Goal: Task Accomplishment & Management: Use online tool/utility

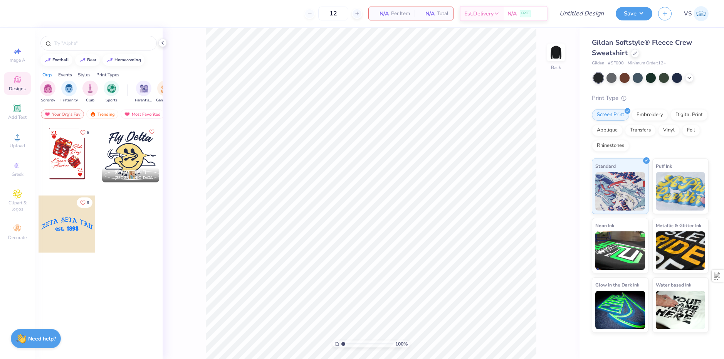
click at [689, 12] on span "VS" at bounding box center [688, 13] width 8 height 9
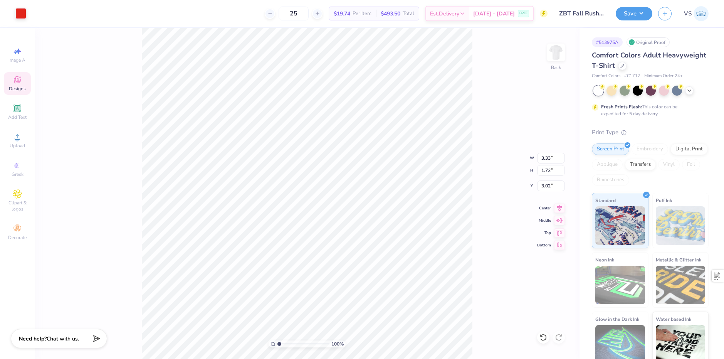
type input "1.72"
type input "3.02"
type input "3.32211092047231"
type input "1.76"
type input "3.00"
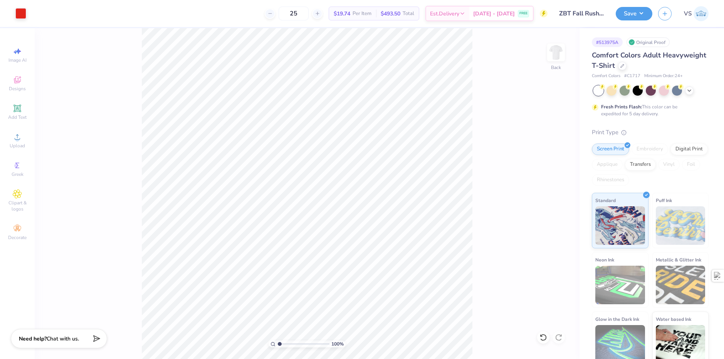
type input "1"
type input "3.90"
type input "2.06"
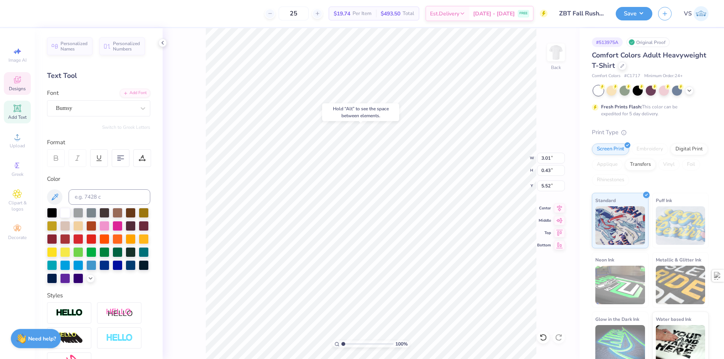
type input "5.52"
click at [119, 109] on div "Bumsy" at bounding box center [95, 108] width 81 height 12
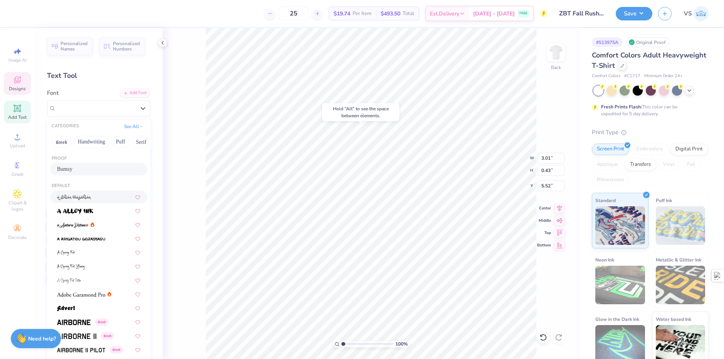
click at [85, 200] on span at bounding box center [74, 197] width 34 height 8
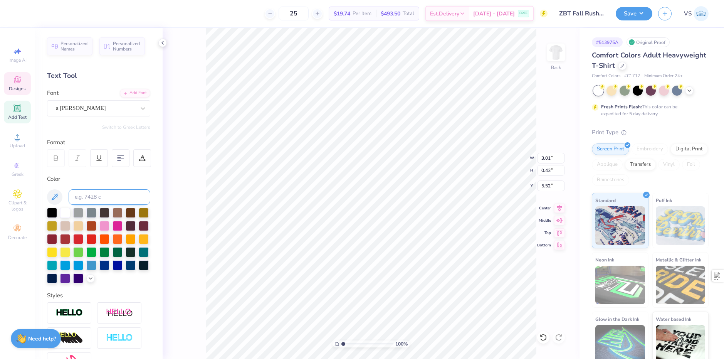
type input "2.40"
type input "0.52"
type input "5.47"
click at [89, 102] on div "a Ahlan Wasahlan" at bounding box center [95, 108] width 81 height 12
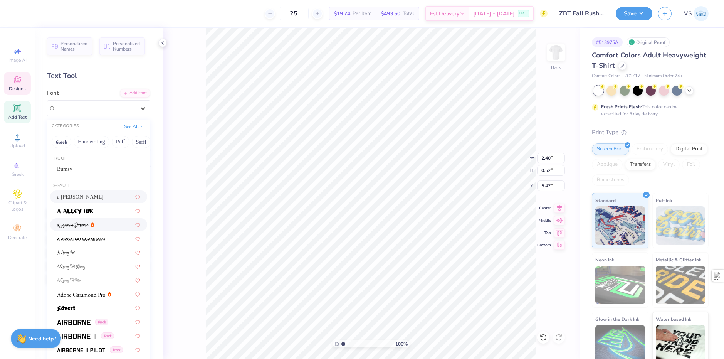
click at [74, 227] on img at bounding box center [73, 224] width 32 height 5
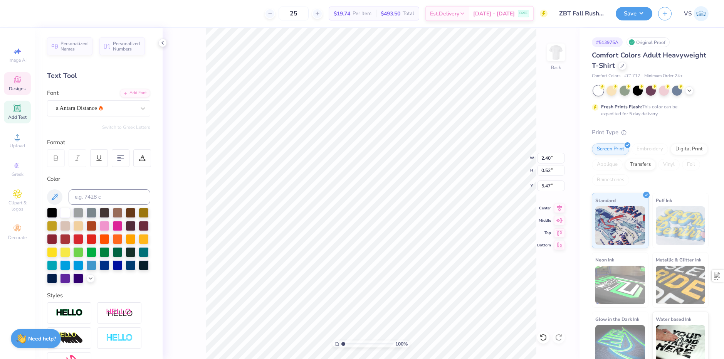
type input "2.88"
type input "0.55"
type input "5.45"
click at [102, 110] on div "a Antara Distance" at bounding box center [95, 108] width 81 height 12
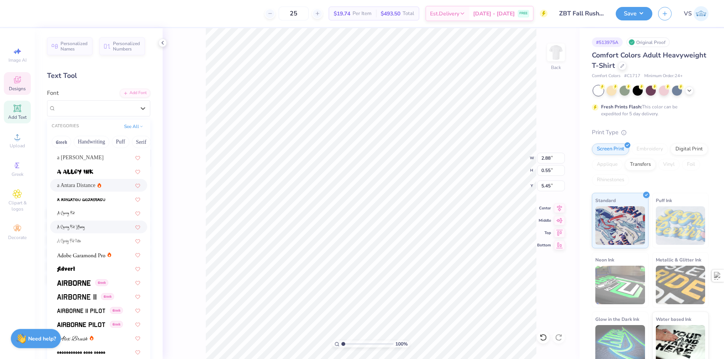
scroll to position [77, 0]
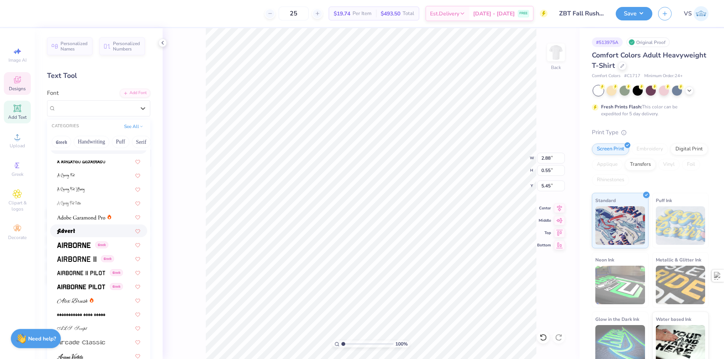
click at [81, 231] on div at bounding box center [98, 231] width 83 height 8
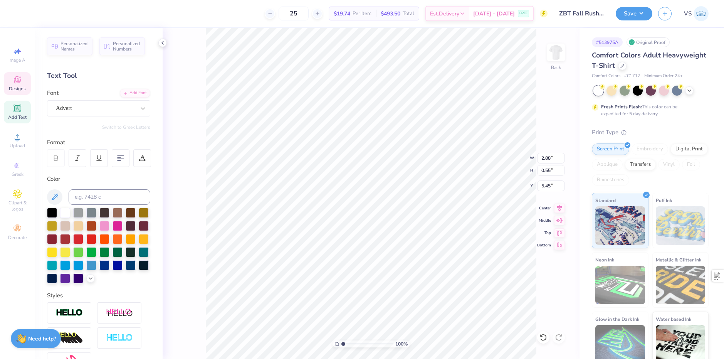
type input "2.72"
type input "0.52"
type input "5.47"
click at [130, 104] on div "Bumsy" at bounding box center [95, 108] width 81 height 12
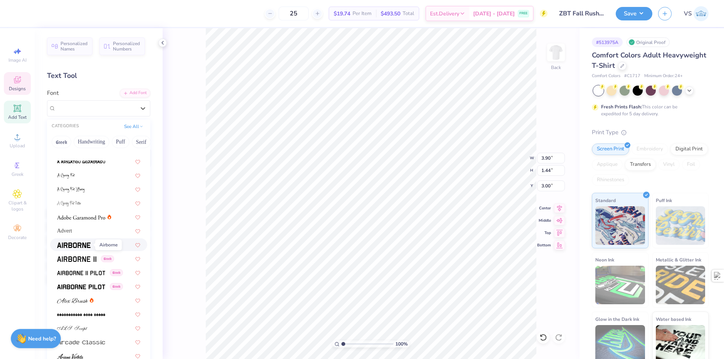
click at [73, 245] on img at bounding box center [74, 244] width 34 height 5
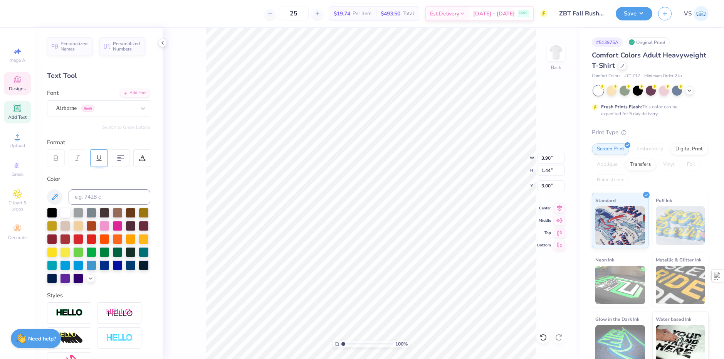
type input "3.20"
type input "1.41"
type input "3.01"
click at [122, 126] on button "Switch to Greek Letters" at bounding box center [126, 127] width 48 height 6
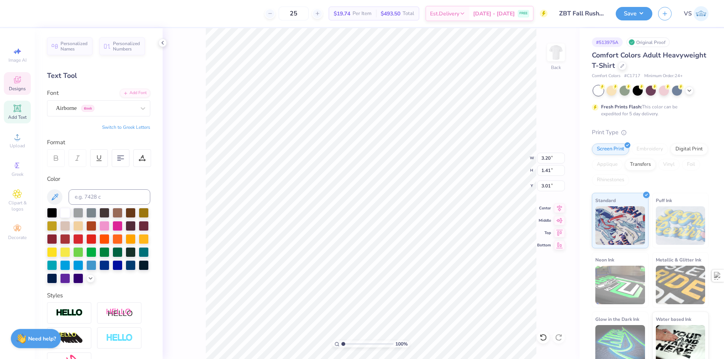
click at [129, 129] on button "Switch to Greek Letters" at bounding box center [126, 127] width 48 height 6
click at [126, 128] on button "Switch to Normal Letters" at bounding box center [125, 127] width 52 height 6
click at [128, 126] on button "Switch to Greek Letters" at bounding box center [126, 127] width 48 height 6
type textarea "ΖΒΤ"
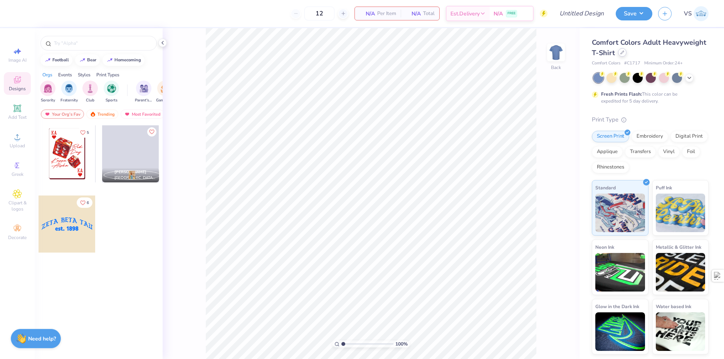
click at [622, 55] on div at bounding box center [622, 52] width 8 height 8
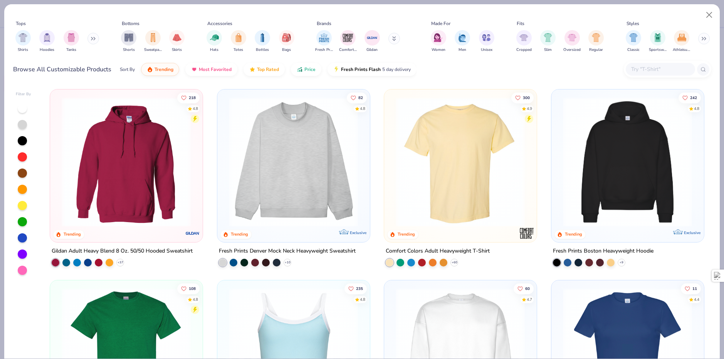
click at [595, 194] on img at bounding box center [627, 161] width 137 height 129
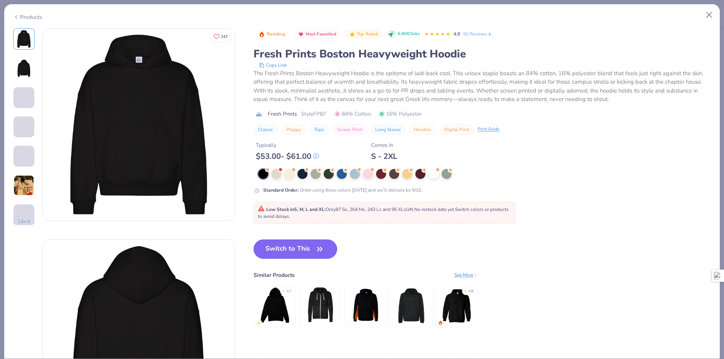
click at [286, 251] on button "Switch to This" at bounding box center [296, 248] width 84 height 19
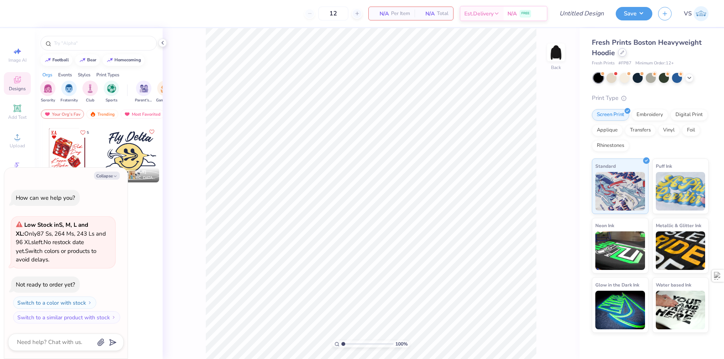
click at [622, 52] on icon at bounding box center [622, 52] width 4 height 4
type textarea "x"
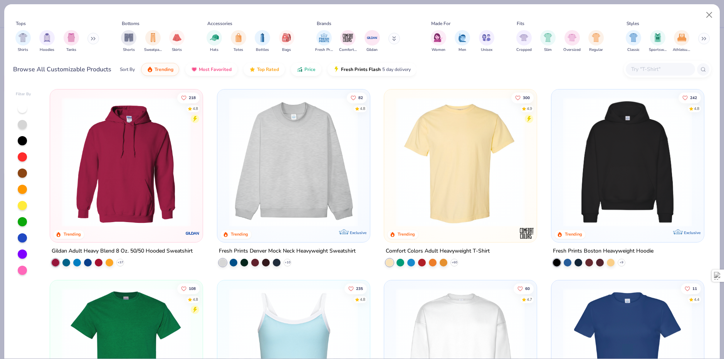
click at [644, 66] on input "text" at bounding box center [659, 69] width 59 height 9
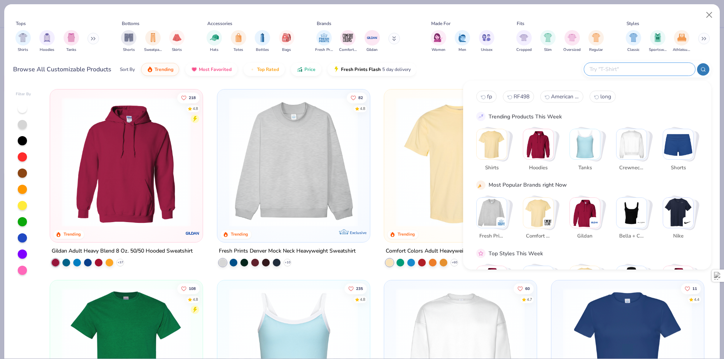
paste input "American Apparel Unisex ReFlex Fleece Pullover Hooded Sweatshirt"
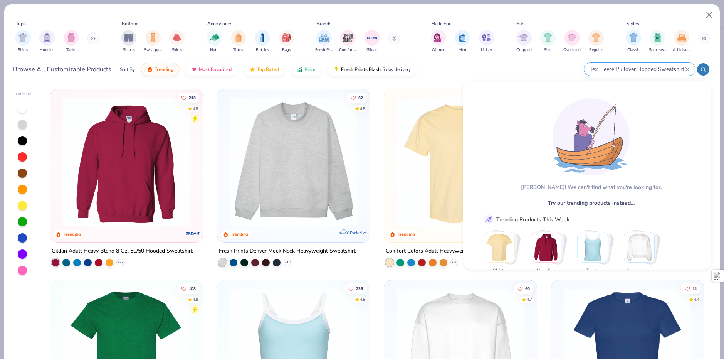
type input "American Apparel Unisex ReFlex Fleece Pullover Hooded Sweatshirt"
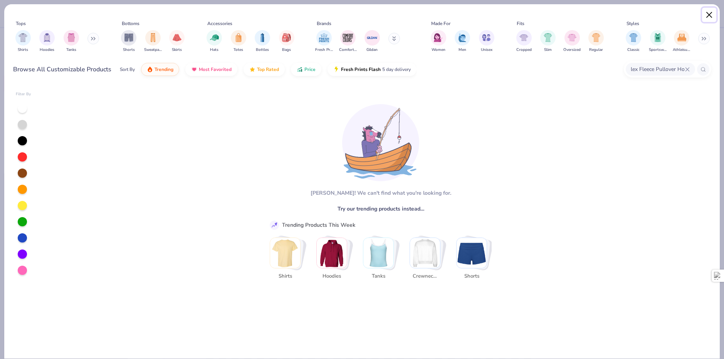
click at [711, 16] on button "Close" at bounding box center [709, 15] width 15 height 15
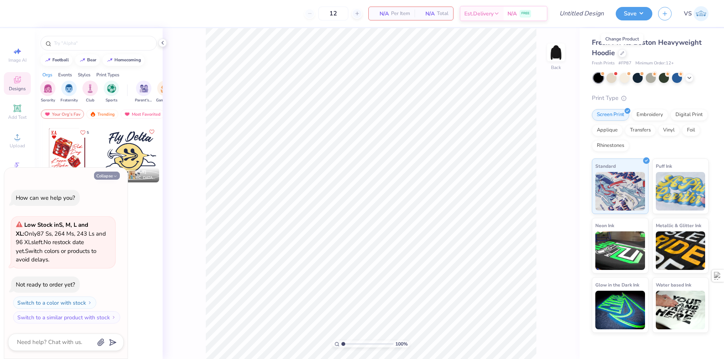
click at [111, 176] on button "Collapse" at bounding box center [107, 175] width 26 height 8
type textarea "x"
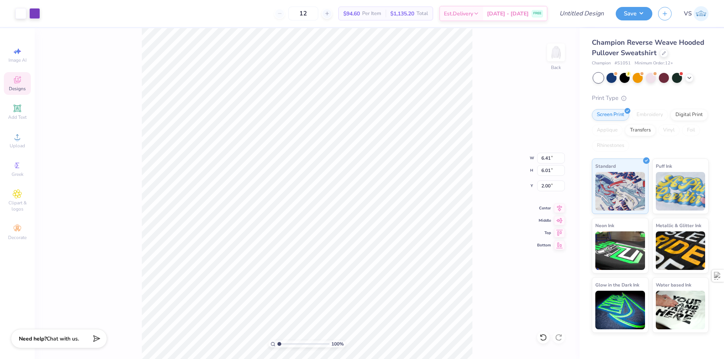
type input "6.41"
type input "6.01"
type input "2.32"
click at [658, 55] on div "Champion Reverse Weave Hooded Pullover Sweatshirt" at bounding box center [650, 47] width 117 height 21
click at [662, 54] on icon at bounding box center [664, 52] width 4 height 4
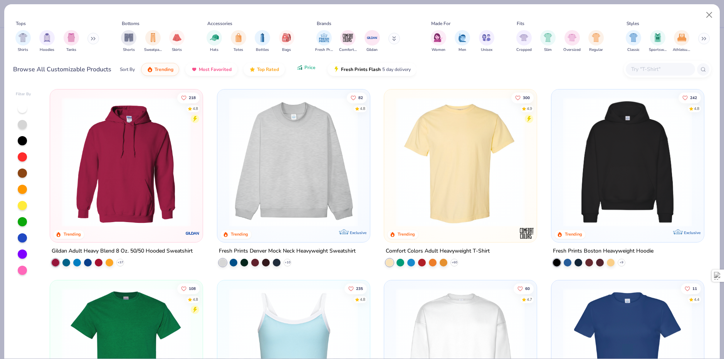
click at [302, 71] on button "Price" at bounding box center [306, 67] width 30 height 13
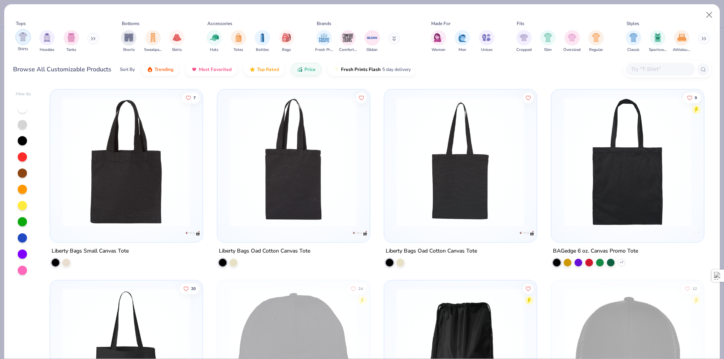
click at [20, 42] on div "filter for Shirts" at bounding box center [22, 36] width 15 height 15
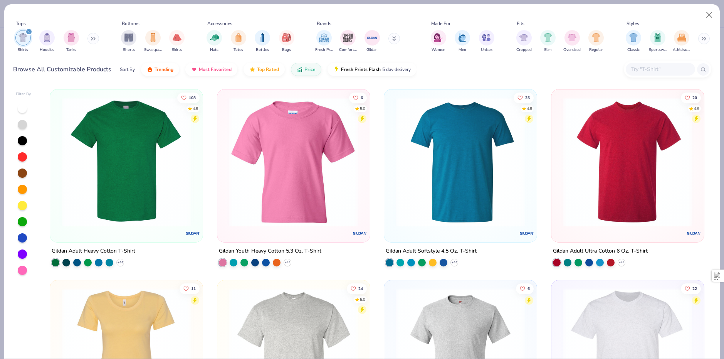
click at [141, 133] on img at bounding box center [126, 161] width 137 height 129
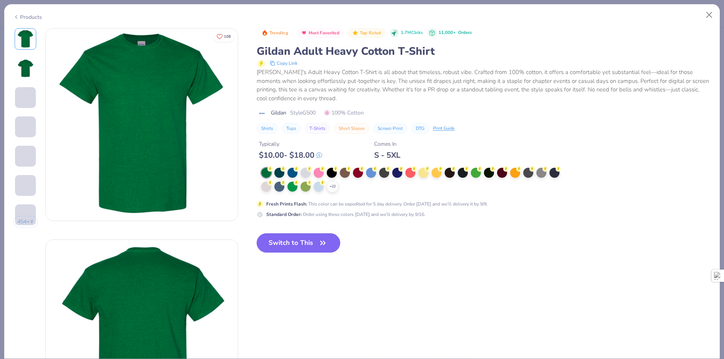
click at [0, 0] on polyline at bounding box center [0, 0] width 0 height 0
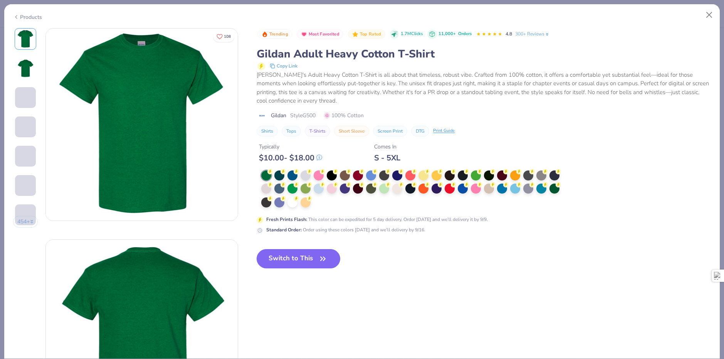
click at [320, 198] on div at bounding box center [413, 189] width 304 height 38
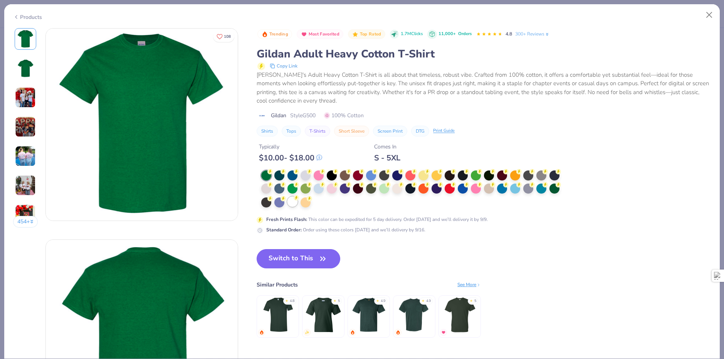
click at [296, 203] on div at bounding box center [292, 202] width 10 height 10
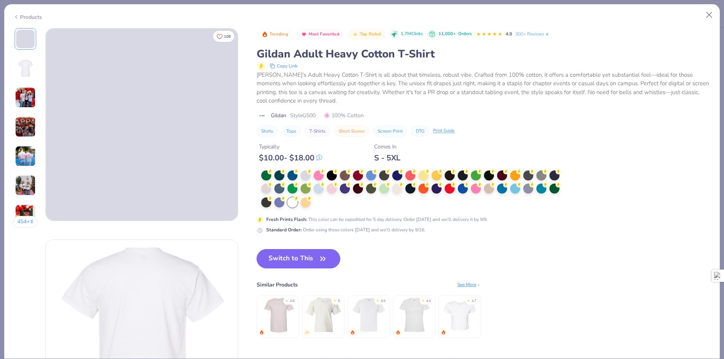
click at [298, 258] on button "Switch to This" at bounding box center [299, 258] width 84 height 19
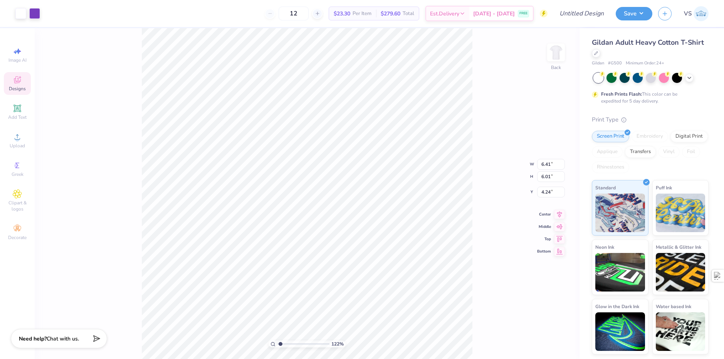
type input "1.22152498603932"
type input "4.52"
type input "1.22152498603932"
type input "4.98"
type input "4.41"
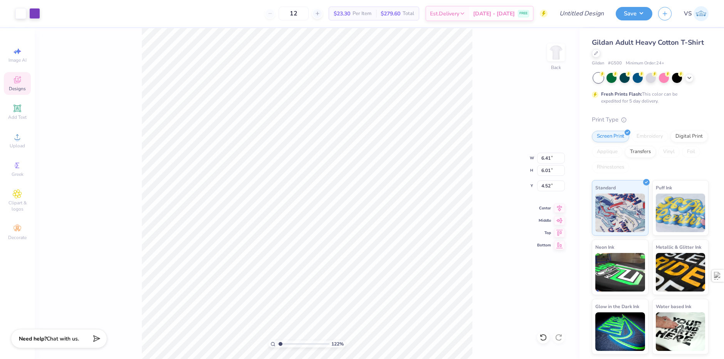
type input "6.11"
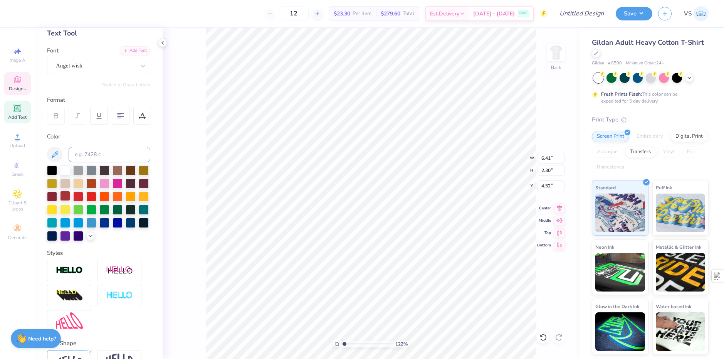
scroll to position [102, 0]
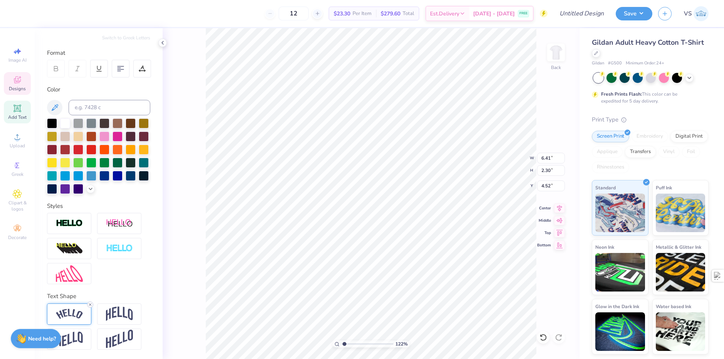
click at [90, 304] on line at bounding box center [90, 304] width 2 height 2
type input "1.22152498603932"
type input "4.96"
type input "0.95"
type input "5.38"
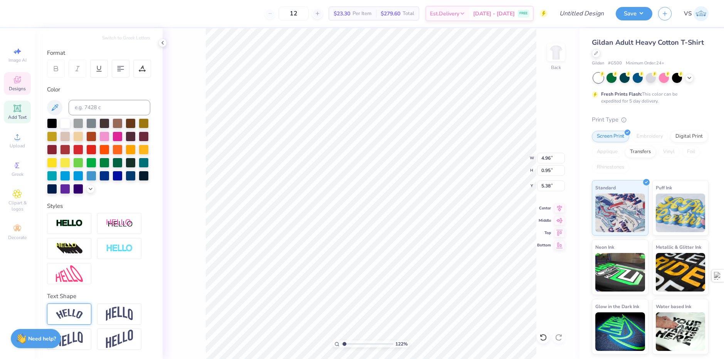
type input "1.22152498603932"
type input "3.32"
type input "0.58"
type input "5.71"
type input "1.22152498603932"
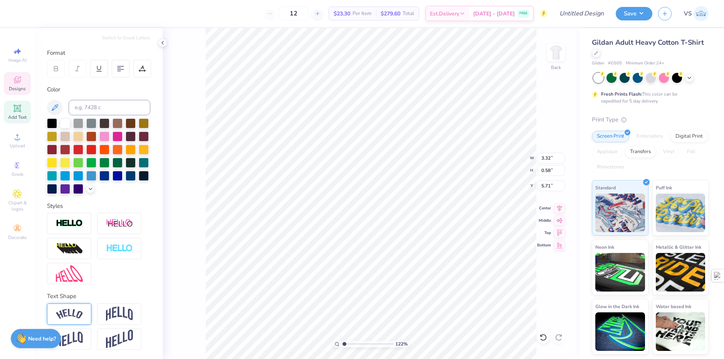
type input "3.90"
type input "1.22152498603932"
type input "4.96"
type input "0.95"
type input "5.38"
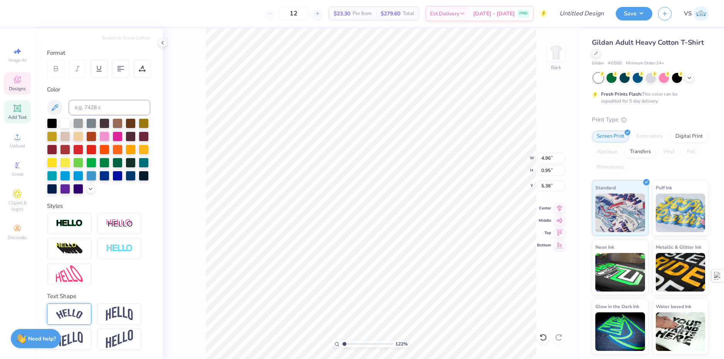
type input "1.22152498603932"
type input "2.73"
type input "1.82266588284093"
type input "3.00"
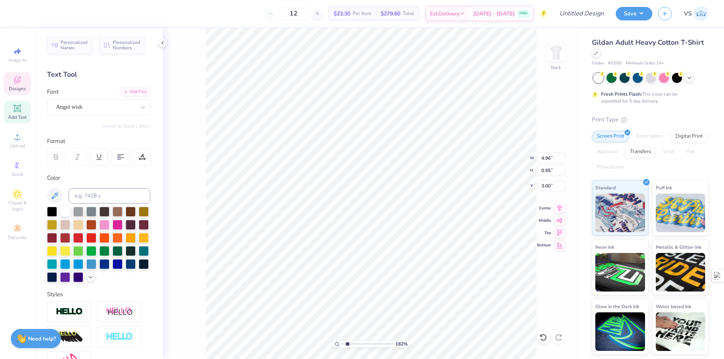
scroll to position [0, 0]
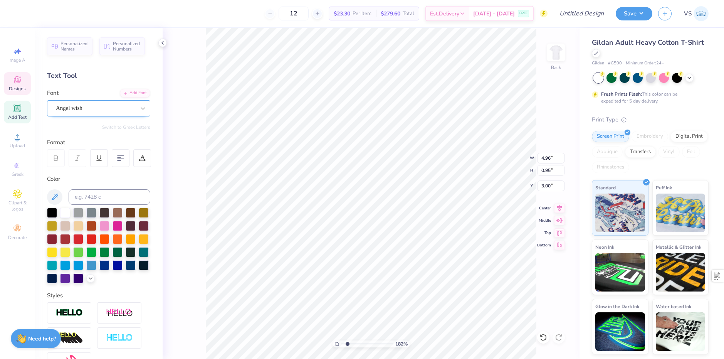
click at [74, 111] on div "Angel wish" at bounding box center [95, 108] width 81 height 12
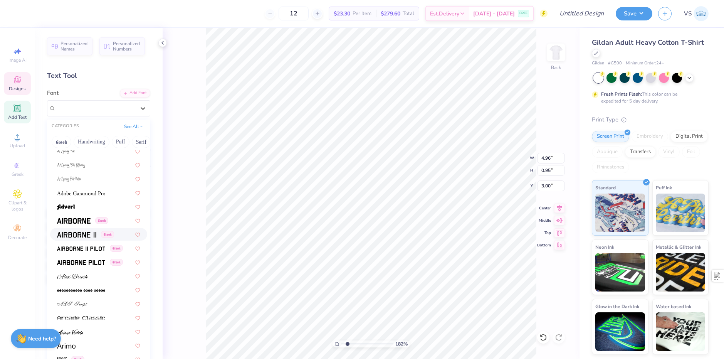
scroll to position [116, 0]
click at [76, 218] on img at bounding box center [74, 220] width 34 height 5
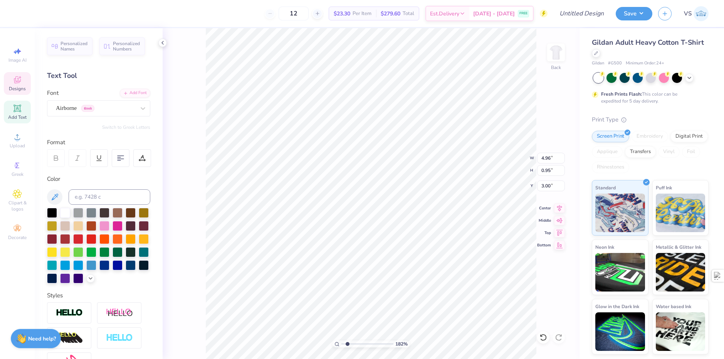
type input "1.82266588284093"
type input "7.67"
type input "0.81"
type input "3.07"
click at [90, 110] on div "Airborne Greek" at bounding box center [95, 108] width 81 height 12
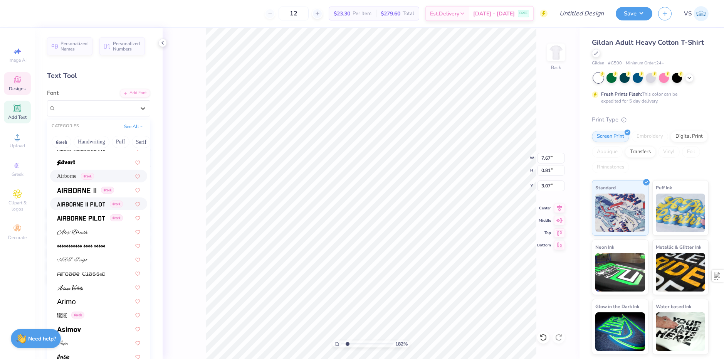
scroll to position [231, 0]
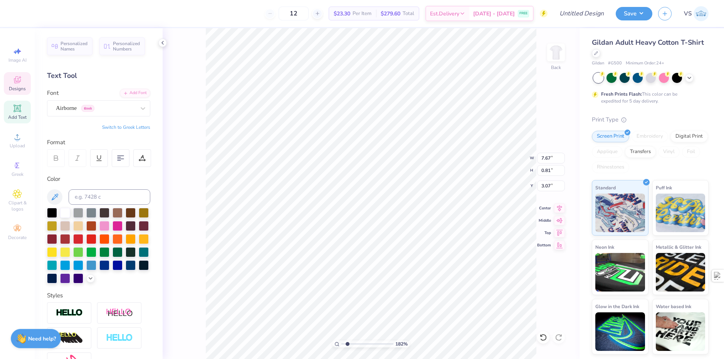
click at [116, 125] on button "Switch to Greek Letters" at bounding box center [126, 127] width 48 height 6
type input "1.82266588284093"
type input "8.10"
type input "1.82266588284093"
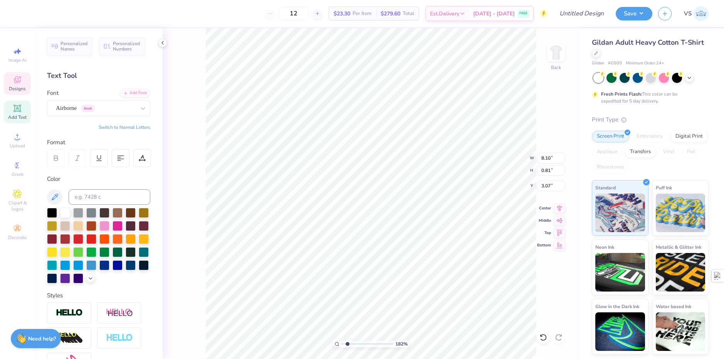
type textarea "ζ"
type input "1.82266588284093"
type textarea "ζ"
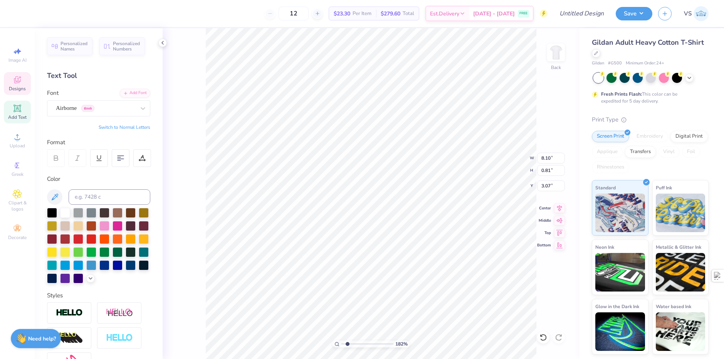
type input "1.82266588284093"
type textarea "ζβ"
type input "1.82266588284093"
type textarea "ζβτ"
click at [105, 106] on div "Airborne Greek" at bounding box center [95, 108] width 81 height 12
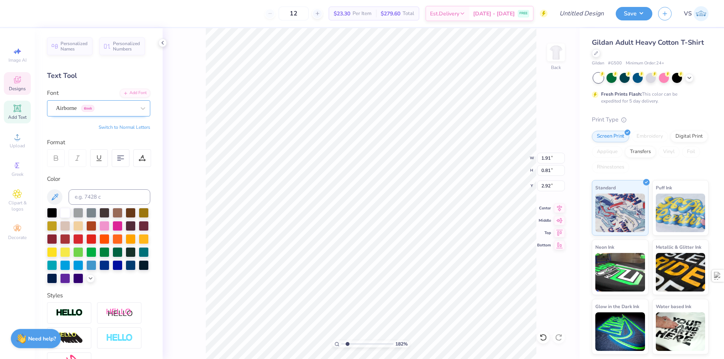
click at [110, 109] on div "Airborne Greek" at bounding box center [95, 108] width 81 height 12
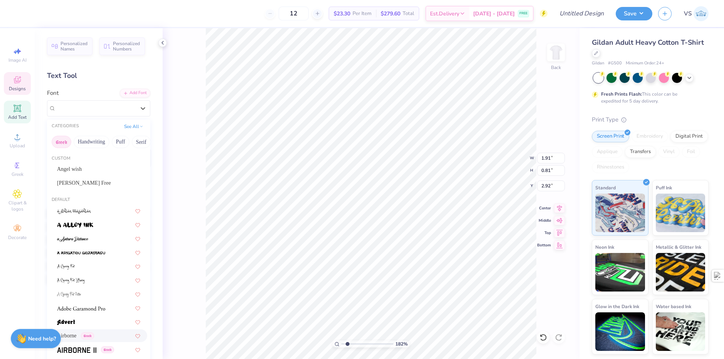
click at [57, 143] on button "Greek" at bounding box center [62, 142] width 20 height 12
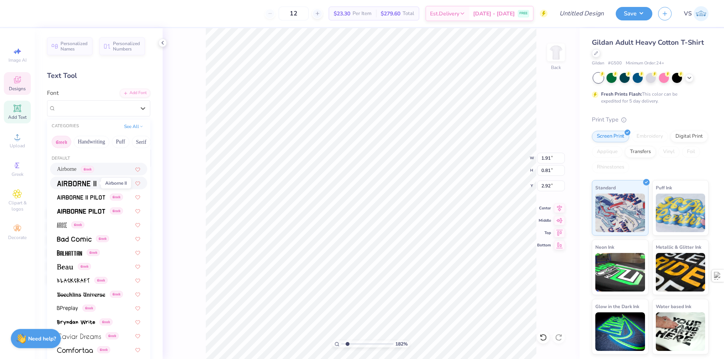
click at [80, 182] on img at bounding box center [76, 183] width 39 height 5
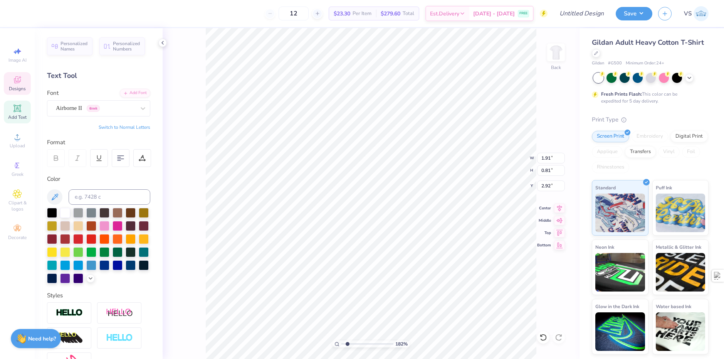
type input "1.82266588284093"
type input "1.89"
click at [94, 112] on div "Airborne II Greek" at bounding box center [95, 108] width 81 height 12
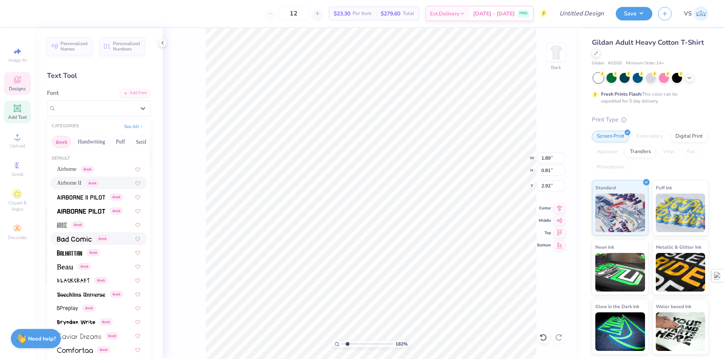
click at [78, 240] on img at bounding box center [74, 238] width 35 height 5
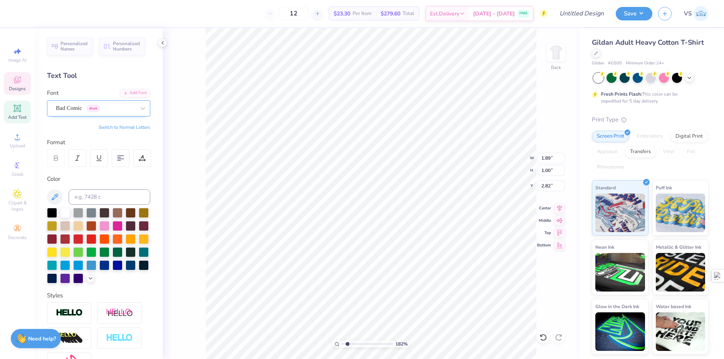
type input "1.82266588284093"
type input "1.70"
type input "1.00"
type input "2.82"
click at [94, 106] on div "Bad Comic Greek" at bounding box center [95, 108] width 81 height 12
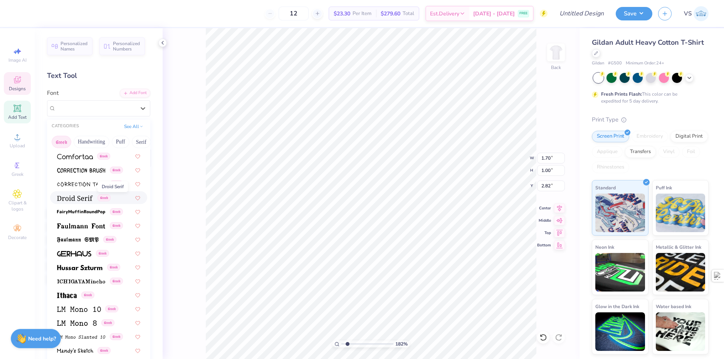
scroll to position [231, 0]
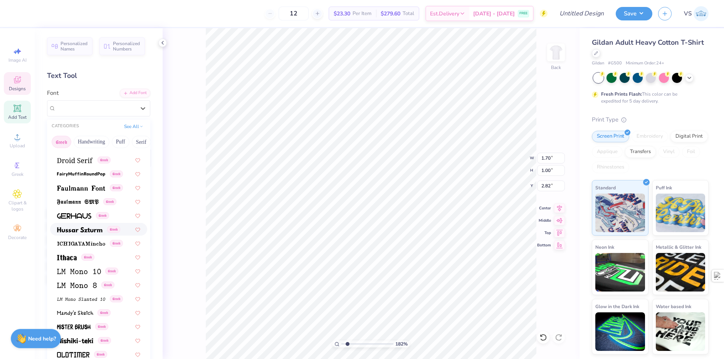
click at [70, 233] on div "Greek" at bounding box center [98, 229] width 97 height 13
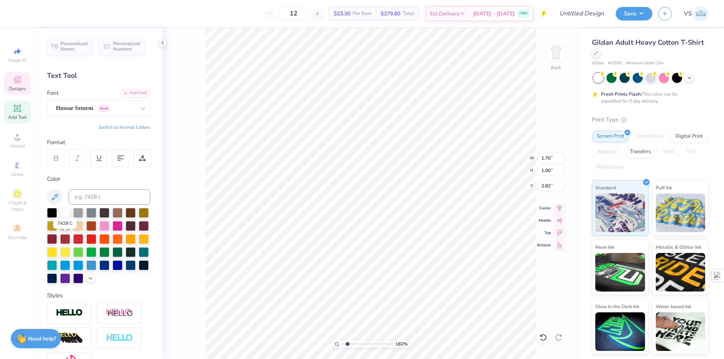
type input "1.82266588284093"
type input "2.14"
type input "1.15"
type input "2.75"
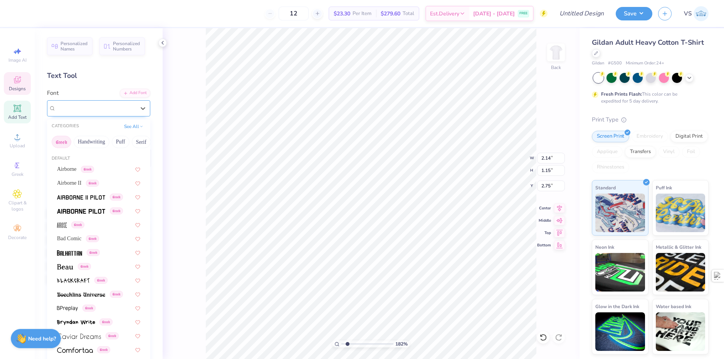
click at [85, 104] on div "Hussar Szturm Greek" at bounding box center [95, 108] width 81 height 12
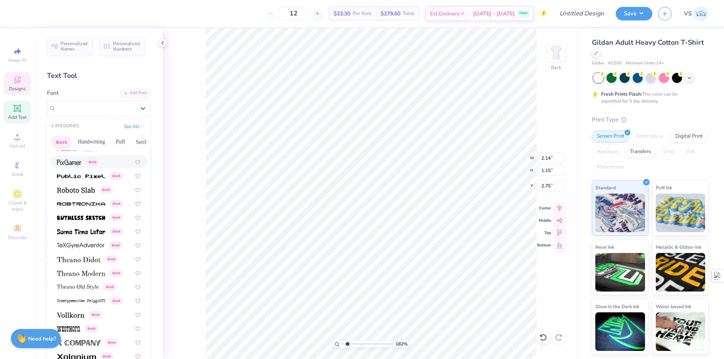
scroll to position [466, 0]
click at [71, 189] on img at bounding box center [76, 188] width 38 height 5
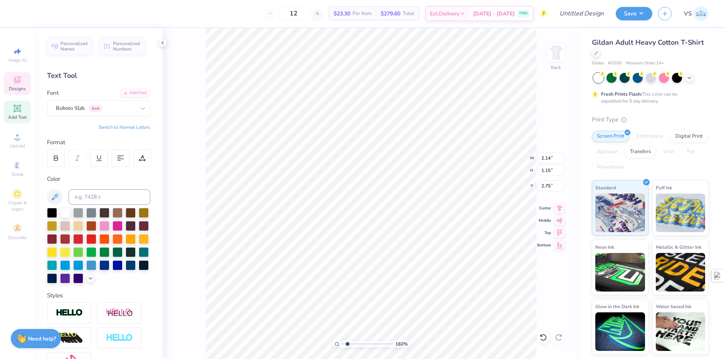
type input "1.82266588284093"
type input "1.66"
type input "1.01"
type input "2.82"
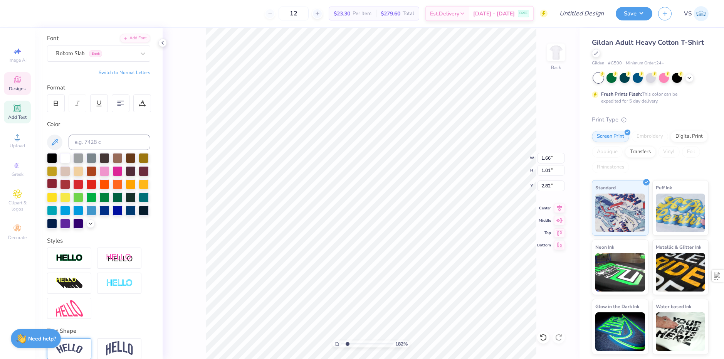
scroll to position [0, 0]
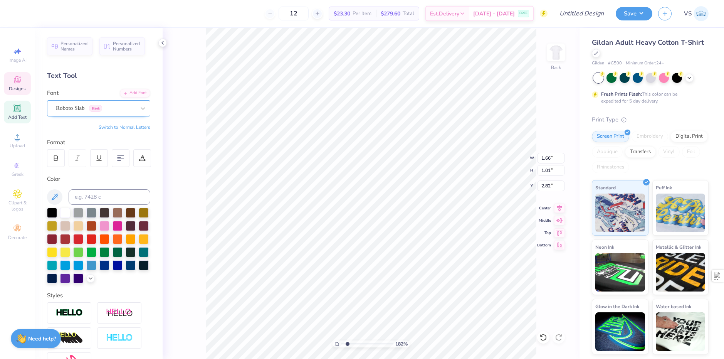
click at [89, 108] on div "Roboto Slab Greek" at bounding box center [95, 108] width 81 height 12
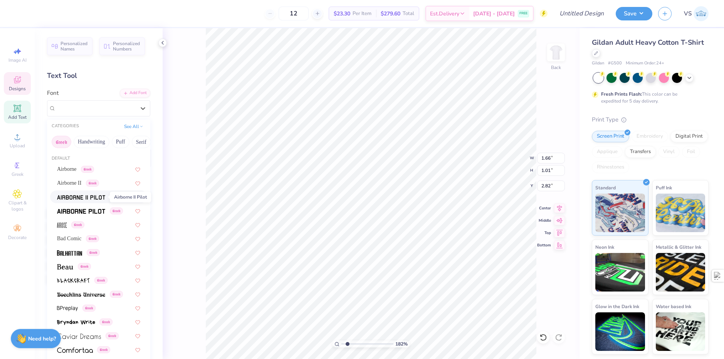
click at [79, 198] on img at bounding box center [81, 197] width 48 height 5
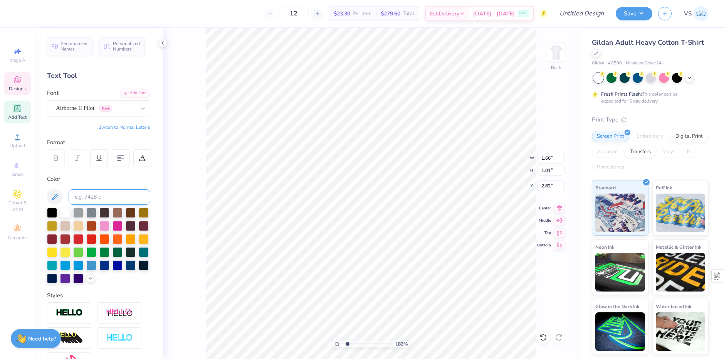
type input "1.82266588284093"
type input "1.89"
type input "0.81"
type input "2.92"
click at [110, 109] on div "Airborne II Pilot Greek" at bounding box center [95, 108] width 81 height 12
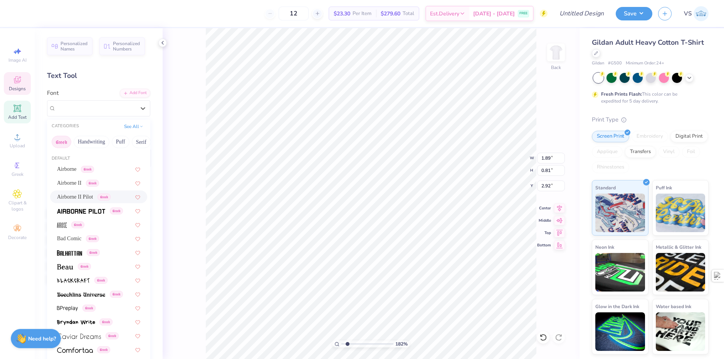
click at [65, 143] on button "Greek" at bounding box center [62, 142] width 20 height 12
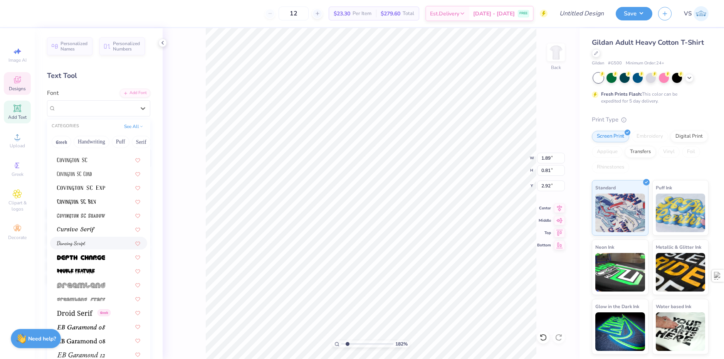
scroll to position [1310, 0]
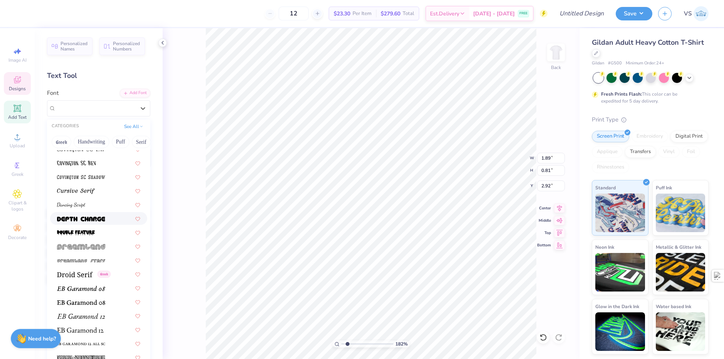
click at [76, 221] on img at bounding box center [81, 218] width 48 height 5
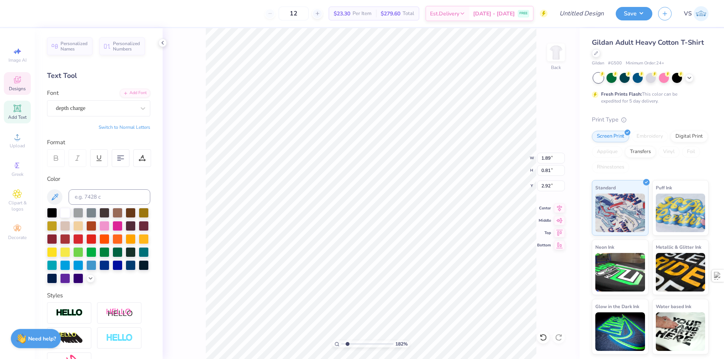
type input "1.82266588284093"
type input "2.29"
type input "0.89"
type input "2.88"
click at [85, 102] on div "depth charge" at bounding box center [98, 108] width 103 height 16
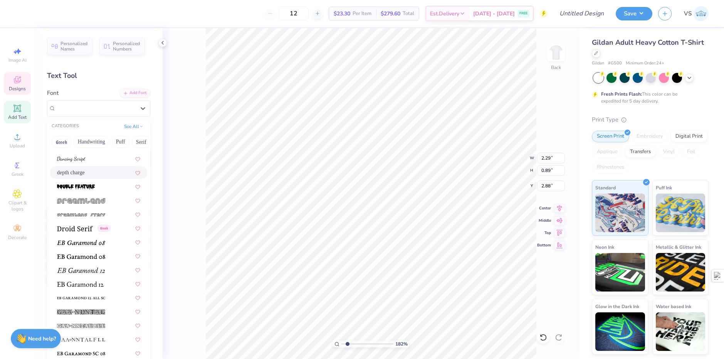
scroll to position [1349, 0]
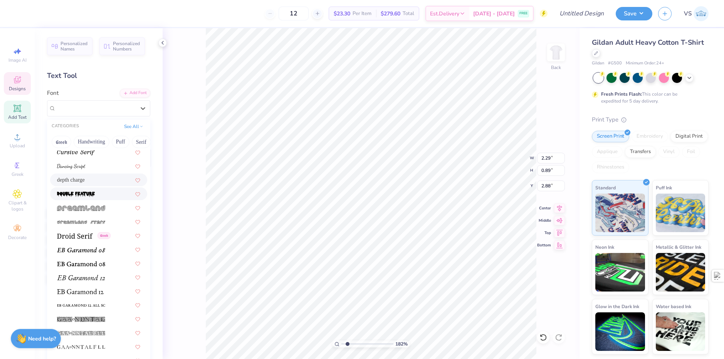
click at [85, 197] on span at bounding box center [76, 194] width 38 height 8
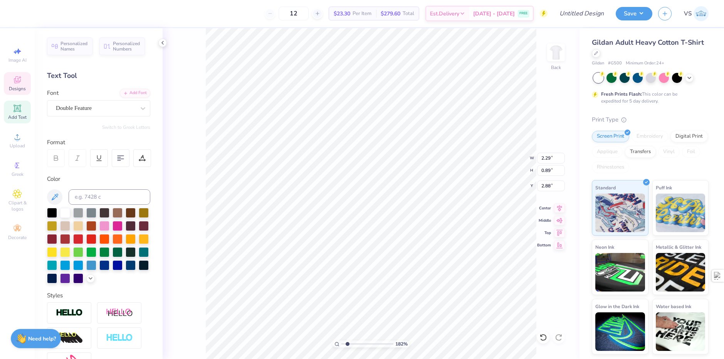
type input "1.82266588284093"
type input "2.19"
type input "1.40"
type input "2.63"
type input "1.82266588284093"
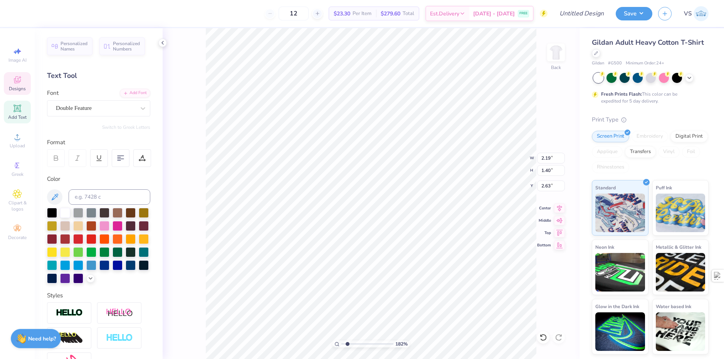
type input "2.60"
click at [96, 106] on div "Double Feature" at bounding box center [95, 108] width 81 height 12
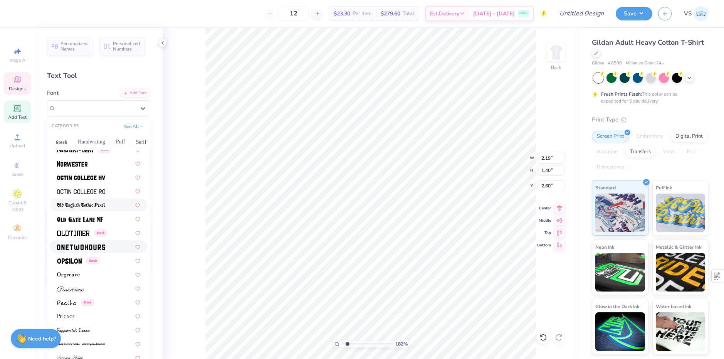
scroll to position [3044, 0]
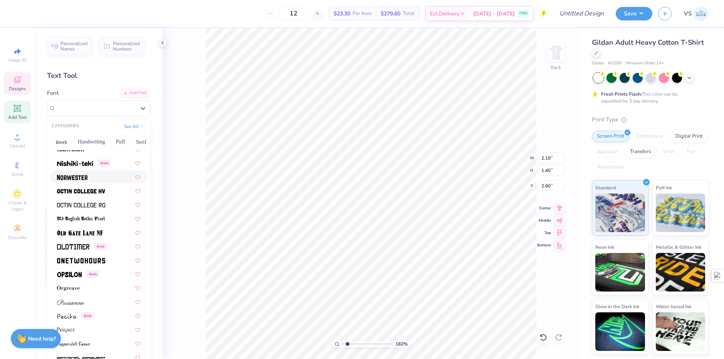
click at [83, 181] on div at bounding box center [98, 176] width 97 height 13
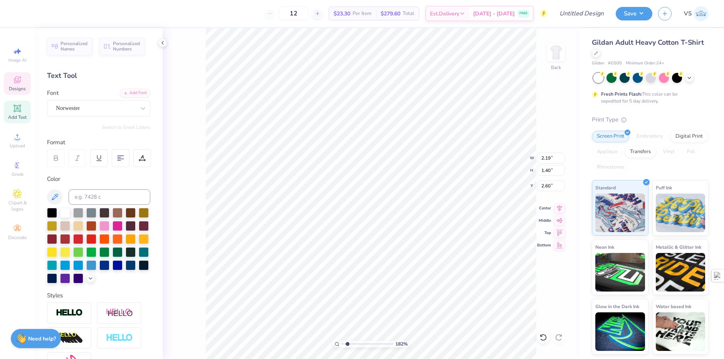
type input "1.82266588284093"
type input "1.56"
type input "0.78"
type input "2.92"
type input "1.82266588284093"
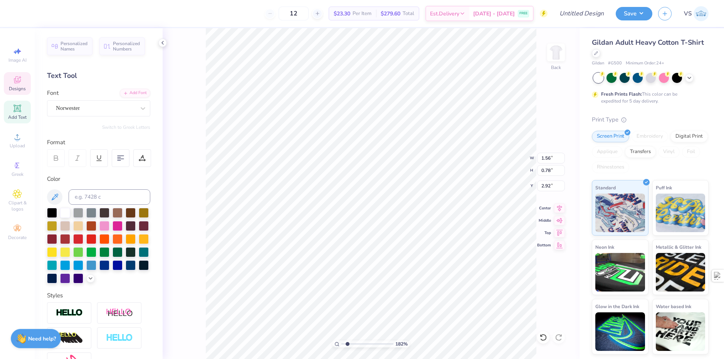
type input "3.00"
type input "1.82266588284093"
type input "2.66"
type input "1.32"
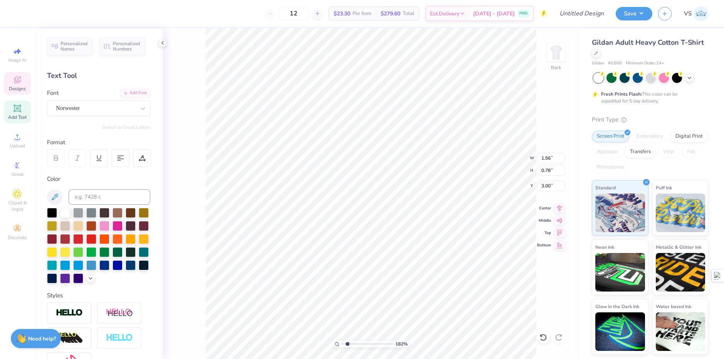
type input "2.46"
type input "1.82266588284093"
type input "2.58"
type input "1.82266588284093"
type input "2.66"
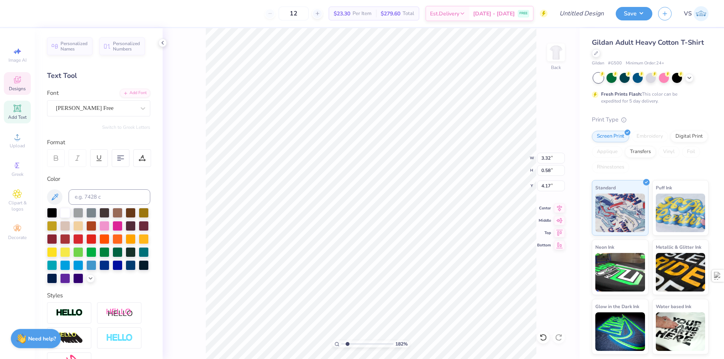
type input "1.32"
type input "2.58"
click at [19, 146] on span "Upload" at bounding box center [17, 146] width 15 height 6
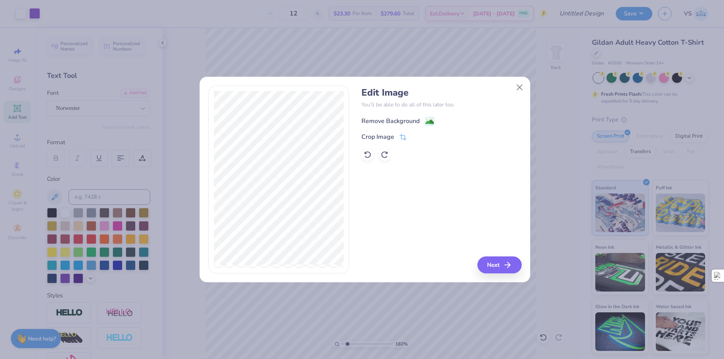
click at [422, 119] on div "Remove Background" at bounding box center [397, 121] width 73 height 10
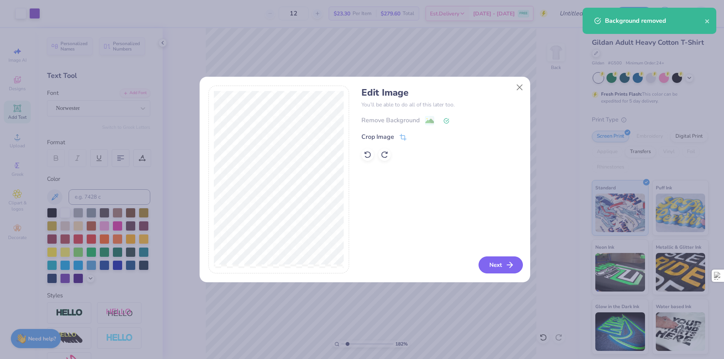
click at [504, 260] on button "Next" at bounding box center [501, 264] width 44 height 17
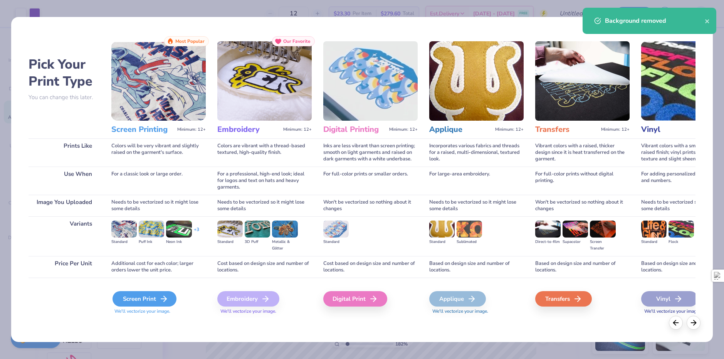
click at [147, 295] on div "Screen Print" at bounding box center [145, 298] width 64 height 15
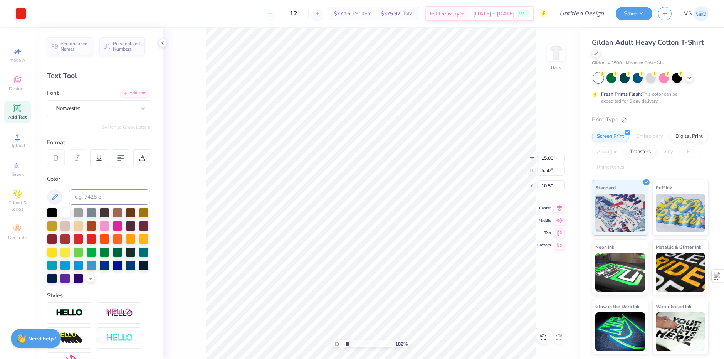
type input "1.82266588284093"
type input "7.58"
type input "2.78"
type input "13.22"
type input "1.82266588284093"
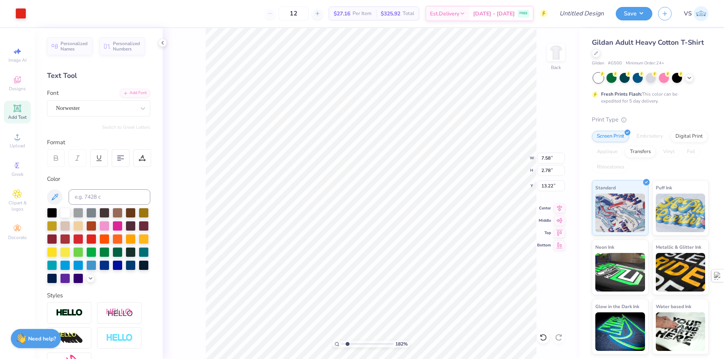
type input "4.97"
type input "1.82266588284093"
type input "3.50"
type input "1.29"
type input "6.47"
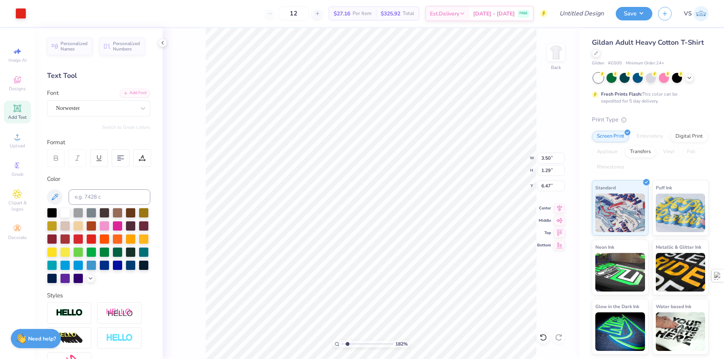
type input "1.82266588284093"
type input "2.61"
type input "1.82266588284093"
type input "3.21"
type input "1.18"
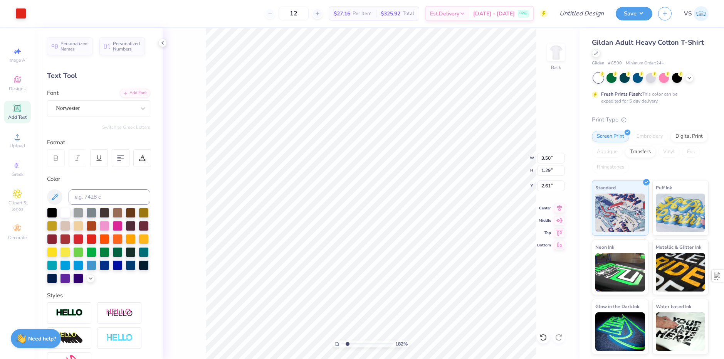
type input "2.71"
type input "1.82266588284093"
type input "2.76"
type input "1.82266588284093"
type input "2.84"
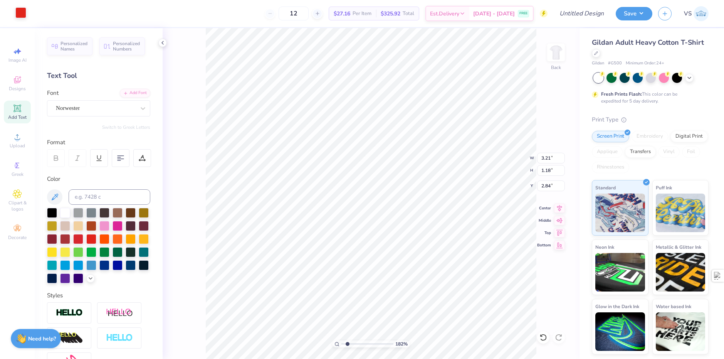
click at [21, 16] on div at bounding box center [20, 12] width 11 height 11
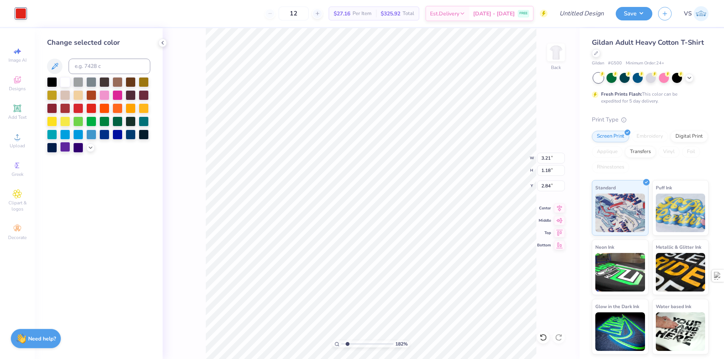
click at [64, 148] on div at bounding box center [65, 147] width 10 height 10
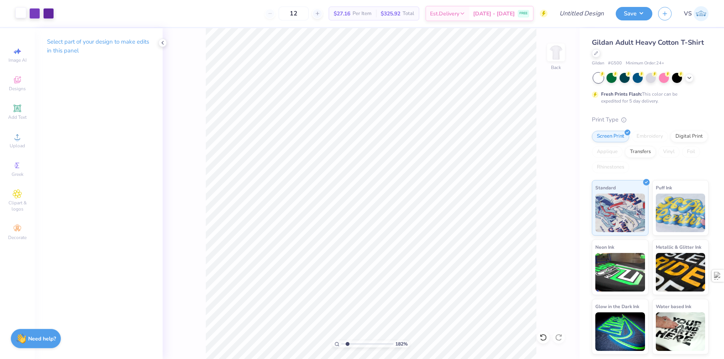
click at [25, 12] on div at bounding box center [20, 12] width 11 height 11
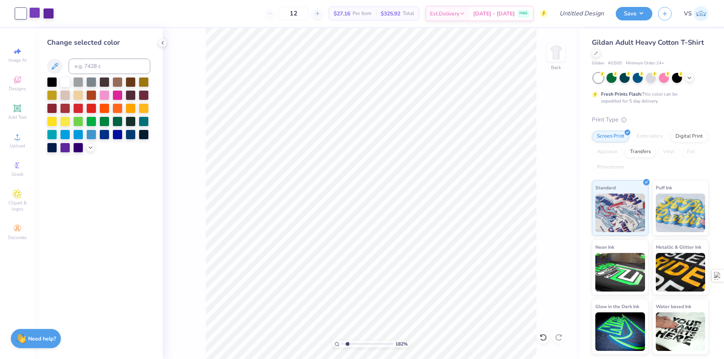
click at [31, 13] on div at bounding box center [34, 12] width 11 height 11
click at [68, 151] on div at bounding box center [65, 147] width 10 height 10
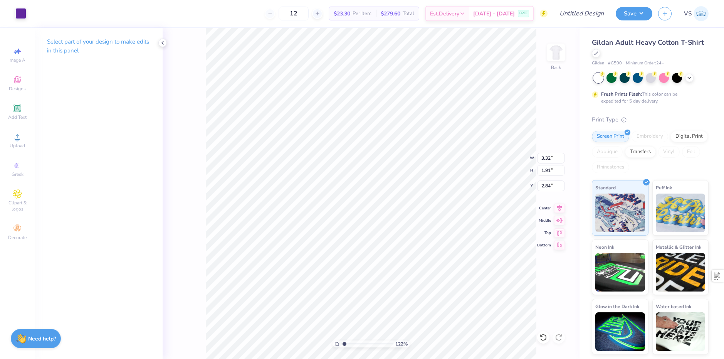
type input "1.22152498603932"
type input "4.29"
type input "2.46"
type input "2.28"
type input "1.22152498603932"
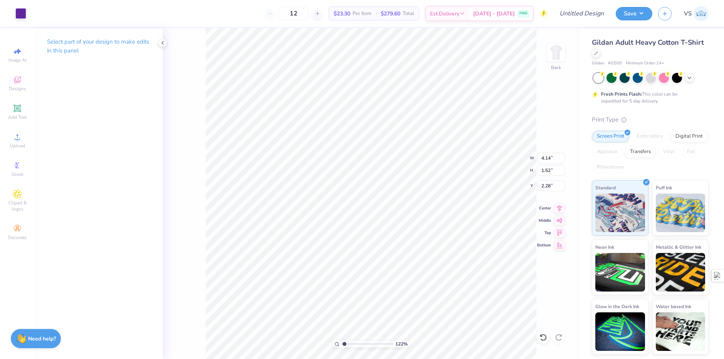
type input "2.48"
type input "1.22152498603932"
type input "2.28"
type input "1.22152498603932"
type input "2.41"
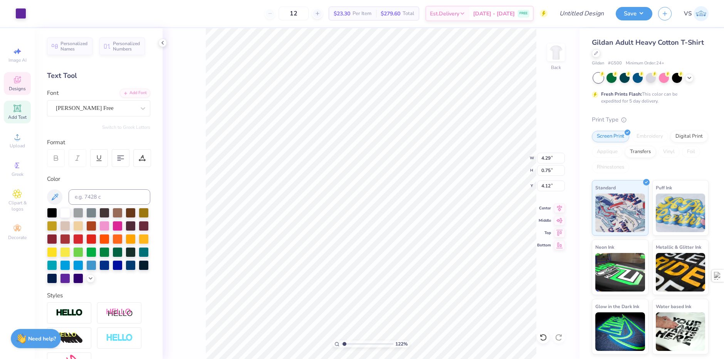
scroll to position [7, 1]
type input "1.22152498603932"
type textarea "F Rush"
type input "1.22152498603932"
type textarea "FA Rush"
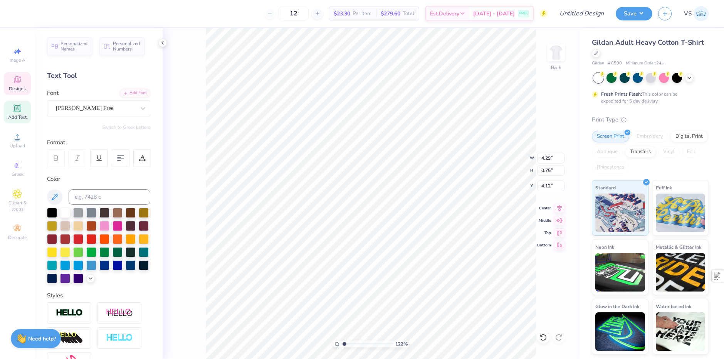
type input "1.22152498603932"
type textarea "F Rush"
type input "1.22152498603932"
type textarea "Fa Rush"
type input "1.22152498603932"
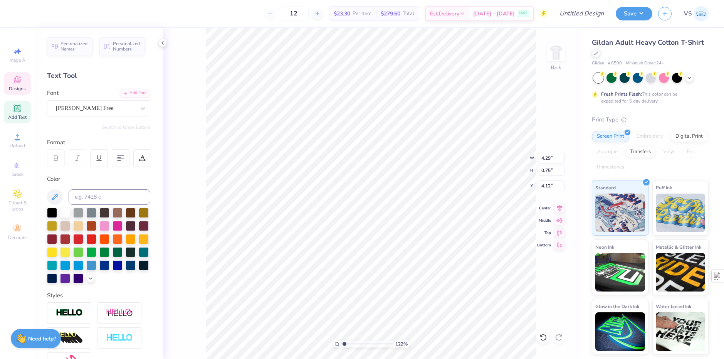
type textarea "Fall Rush"
type input "1.22152498603932"
type input "3.00"
click at [691, 82] on div at bounding box center [650, 78] width 115 height 10
click at [690, 80] on div at bounding box center [689, 77] width 8 height 8
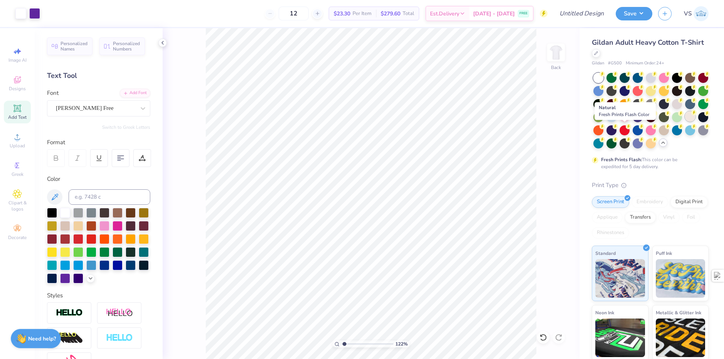
click at [685, 121] on div at bounding box center [690, 116] width 10 height 10
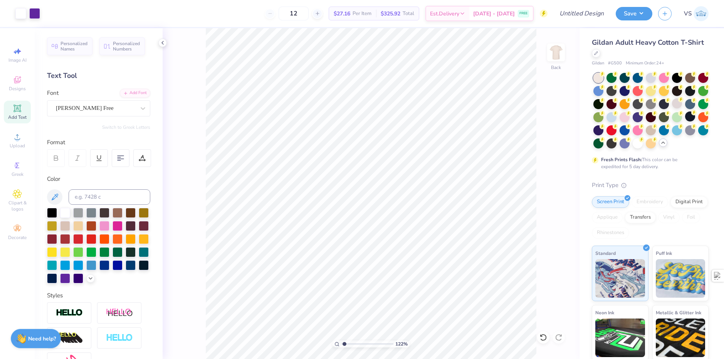
click at [652, 79] on div at bounding box center [651, 78] width 10 height 10
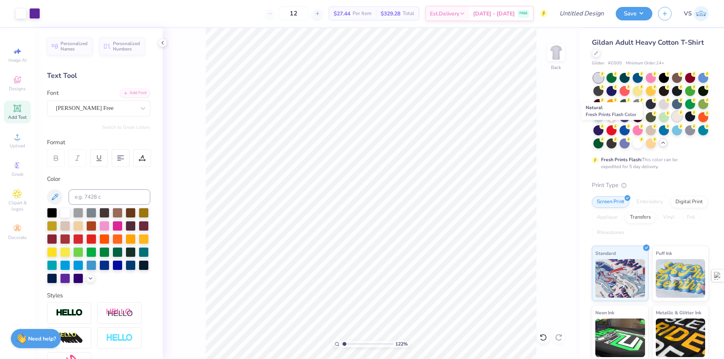
click at [672, 121] on div at bounding box center [677, 116] width 10 height 10
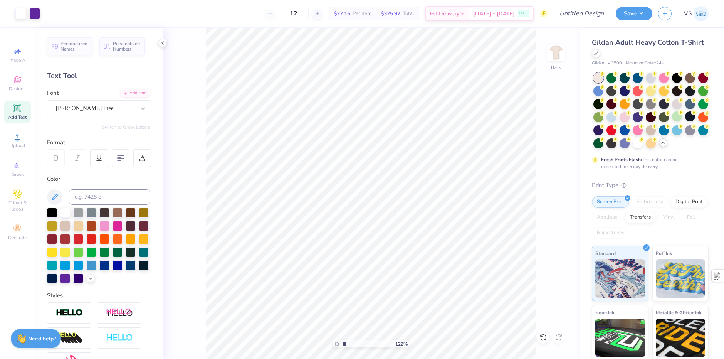
click at [541, 134] on div "122 % Back" at bounding box center [371, 193] width 417 height 331
click at [646, 134] on div at bounding box center [651, 129] width 10 height 10
click at [646, 148] on div at bounding box center [651, 143] width 10 height 10
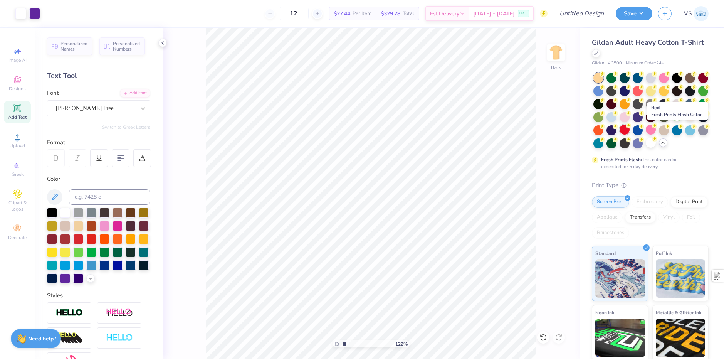
click at [630, 130] on div at bounding box center [625, 129] width 10 height 10
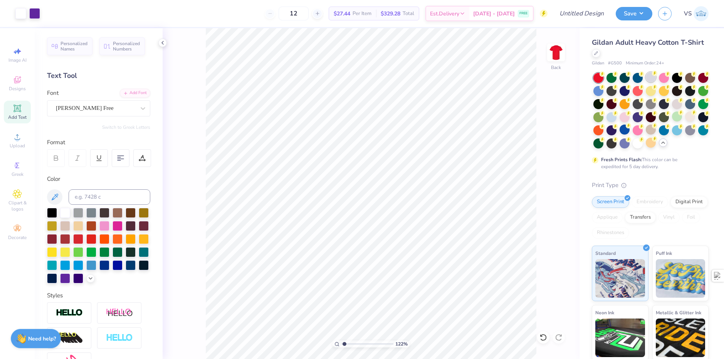
click at [650, 78] on div at bounding box center [651, 77] width 10 height 10
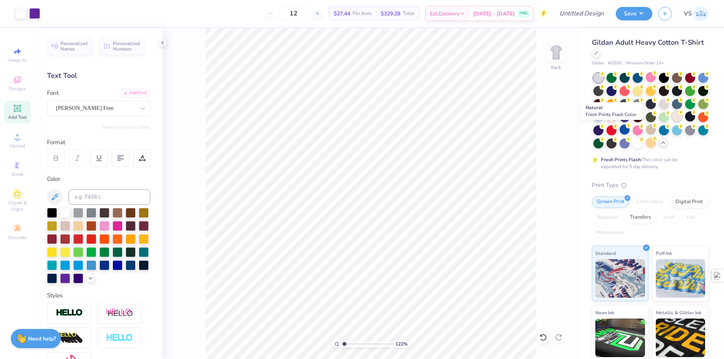
click at [672, 121] on div at bounding box center [677, 116] width 10 height 10
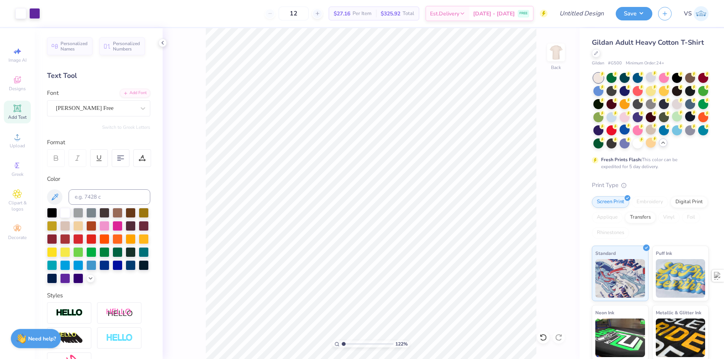
type input "1"
type input "4.76"
type textarea "Fall Rush"
type input "4.80"
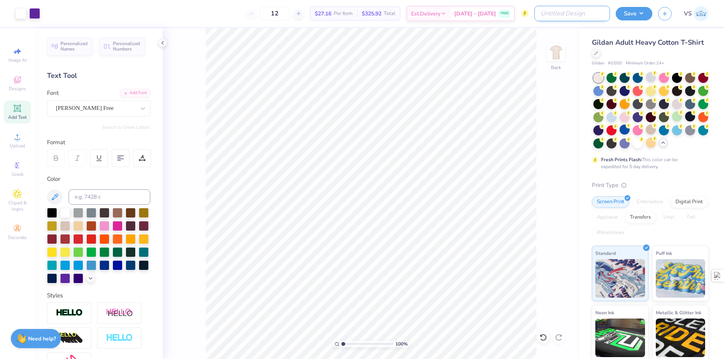
click at [579, 12] on input "Design Title" at bounding box center [572, 13] width 76 height 15
type input "ZBT fall rush shirt"
drag, startPoint x: 287, startPoint y: 10, endPoint x: 272, endPoint y: 12, distance: 14.7
click at [272, 12] on div "12 $27.16 Per Item $325.92 Total Est. Delivery Sep 13 - 16 FREE" at bounding box center [297, 13] width 502 height 27
type input "25"
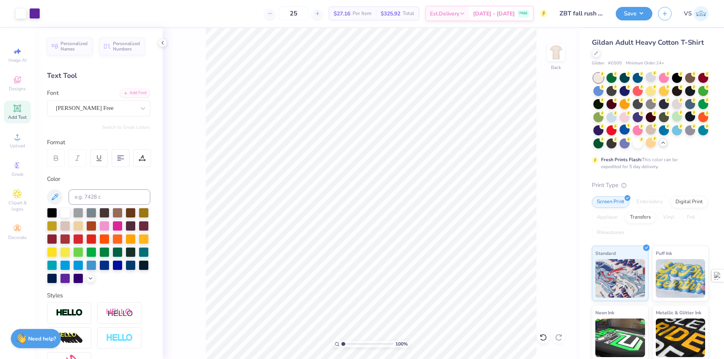
click at [241, 18] on div "25 $27.16 Per Item $325.92 Total Est. Delivery Sep 13 - 16 FREE" at bounding box center [297, 13] width 502 height 27
click at [625, 12] on button "Save" at bounding box center [634, 12] width 37 height 13
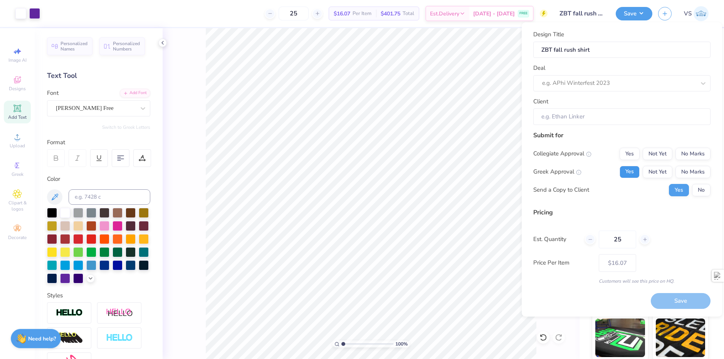
click at [627, 173] on button "Yes" at bounding box center [630, 172] width 20 height 12
click at [577, 86] on div at bounding box center [618, 83] width 153 height 10
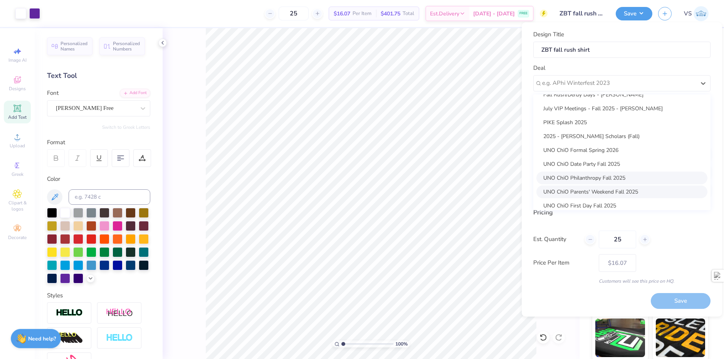
scroll to position [97, 0]
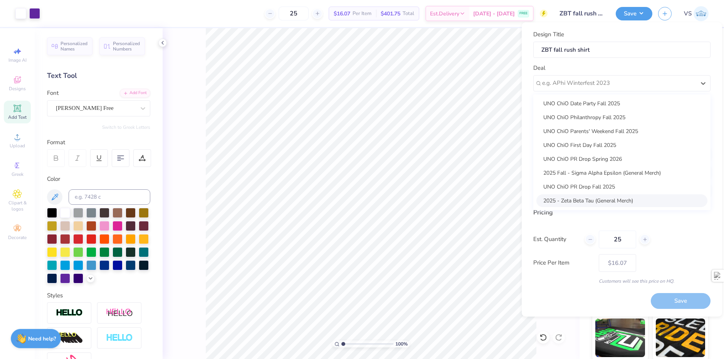
click at [632, 202] on div "2025 - Zeta Beta Tau (General Merch)" at bounding box center [621, 200] width 171 height 13
type input "Volodymyr Sobko"
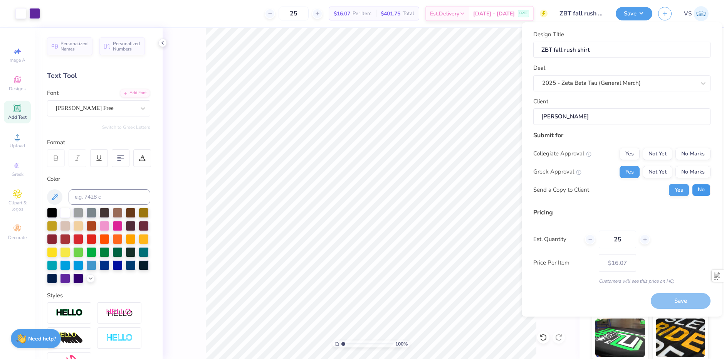
click at [704, 190] on button "No" at bounding box center [701, 190] width 18 height 12
click at [685, 156] on button "No Marks" at bounding box center [692, 154] width 35 height 12
click at [664, 230] on div "Est. Quantity 25" at bounding box center [621, 239] width 177 height 18
click at [670, 300] on button "Save" at bounding box center [681, 301] width 60 height 16
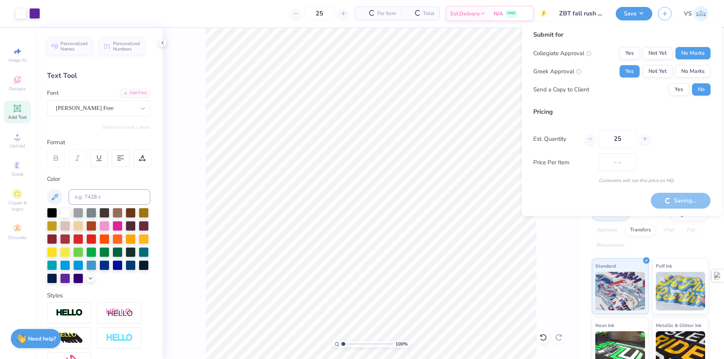
type input "$16.07"
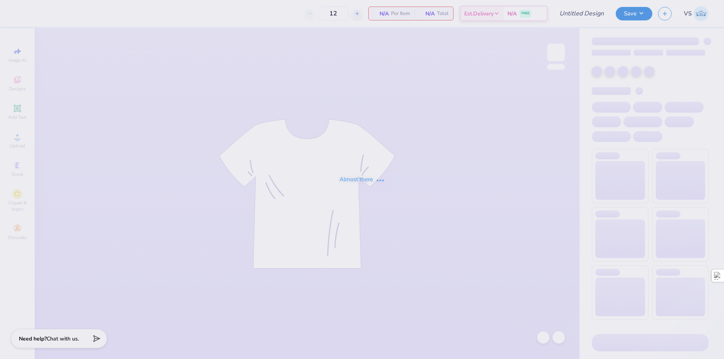
click at [689, 15] on div "Almost there" at bounding box center [362, 179] width 724 height 359
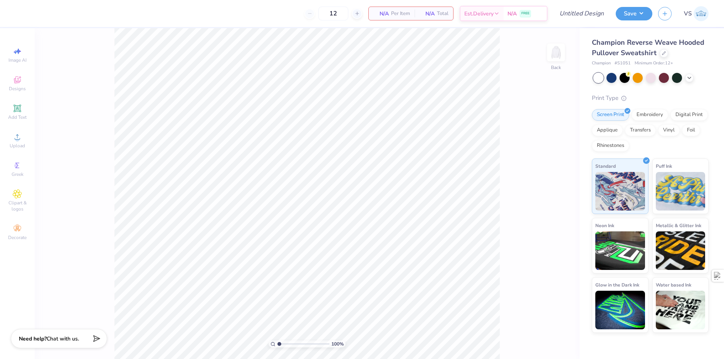
click at [685, 15] on span "VS" at bounding box center [688, 13] width 8 height 9
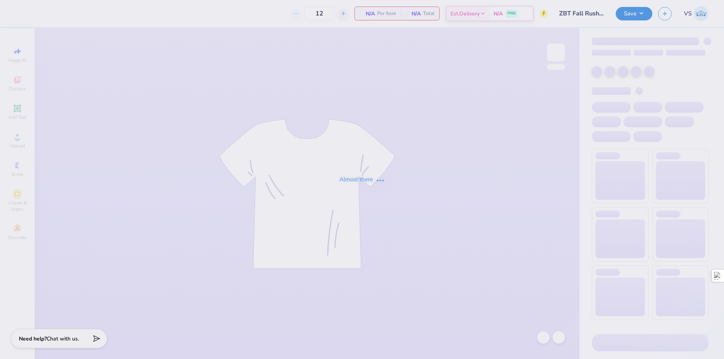
type input "25"
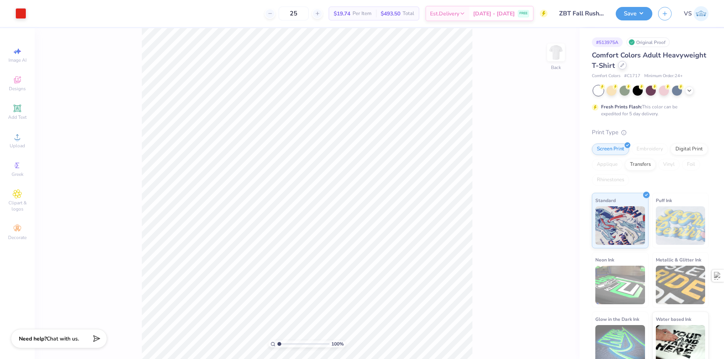
click at [627, 69] on div at bounding box center [622, 65] width 8 height 8
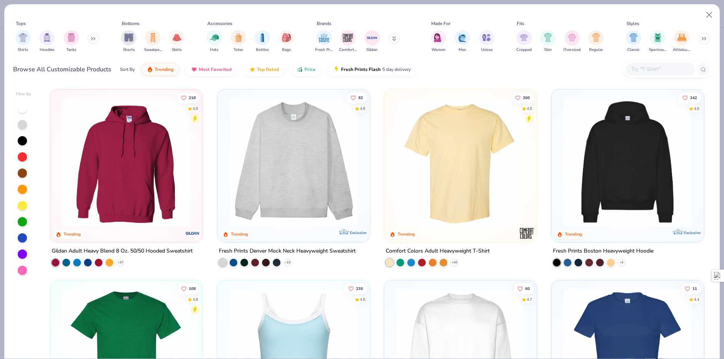
click at [98, 41] on button at bounding box center [93, 39] width 12 height 12
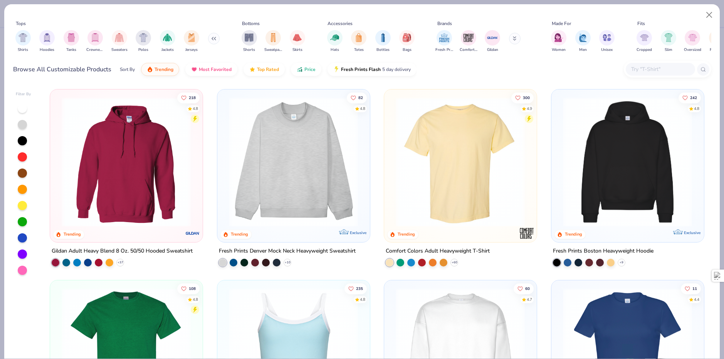
click at [649, 67] on input "text" at bounding box center [659, 69] width 59 height 9
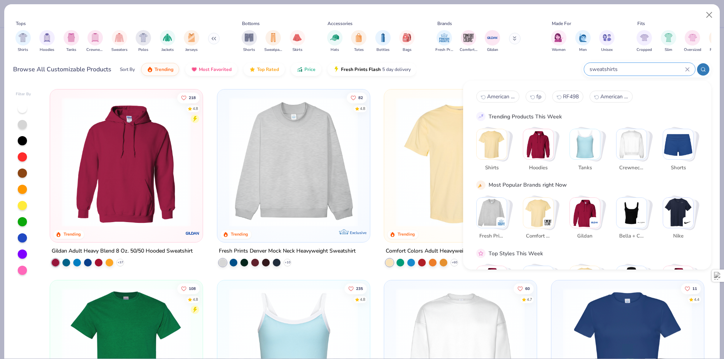
type input "sweatshirts"
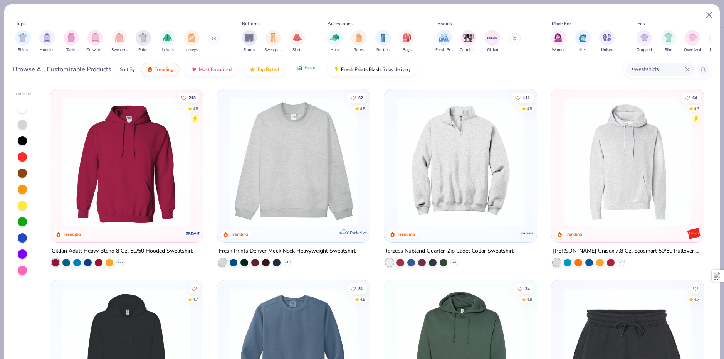
click at [300, 71] on button "Price" at bounding box center [306, 67] width 30 height 13
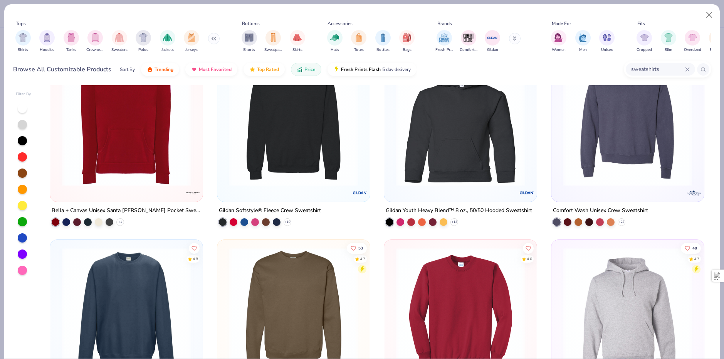
scroll to position [116, 0]
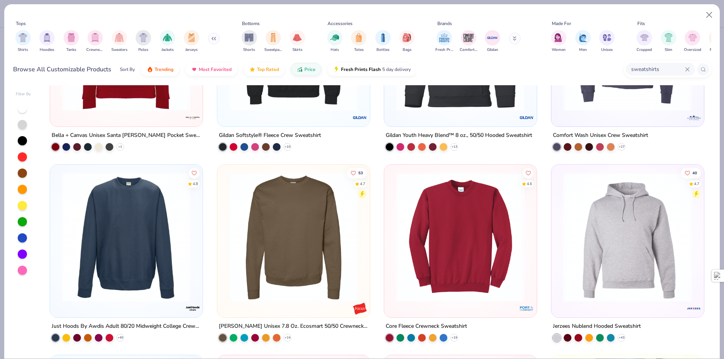
click at [301, 240] on img at bounding box center [293, 236] width 137 height 129
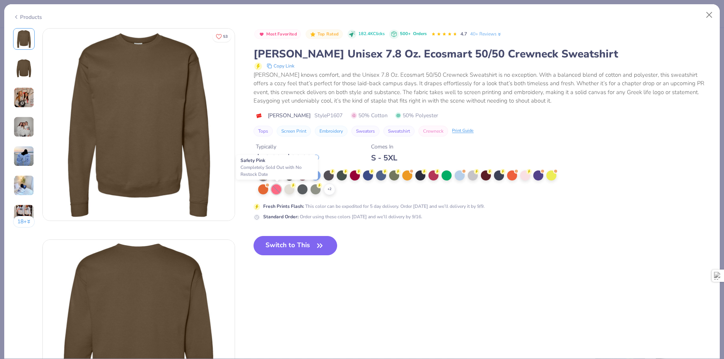
click at [278, 191] on div at bounding box center [276, 189] width 10 height 10
click at [27, 126] on img at bounding box center [23, 126] width 21 height 21
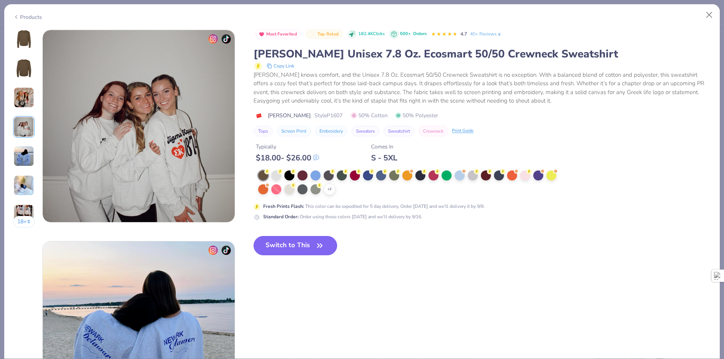
scroll to position [634, 0]
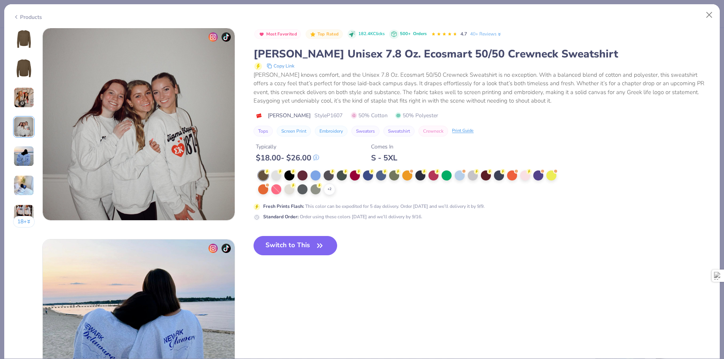
click at [20, 40] on img at bounding box center [24, 39] width 18 height 18
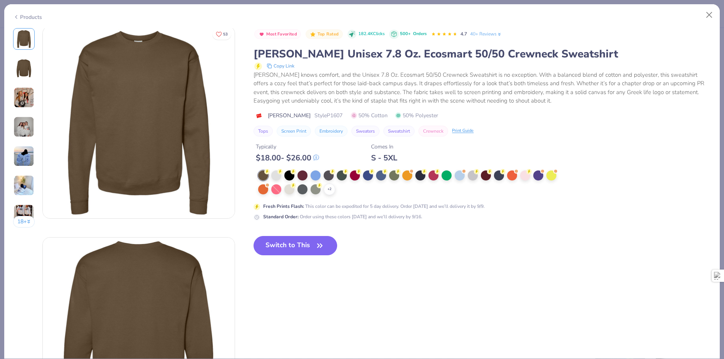
scroll to position [0, 0]
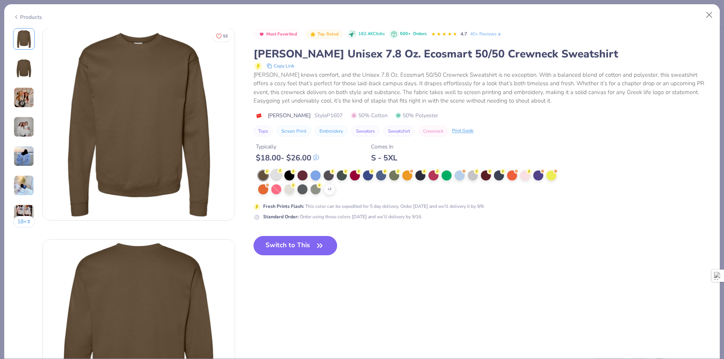
click at [277, 172] on div at bounding box center [276, 175] width 10 height 10
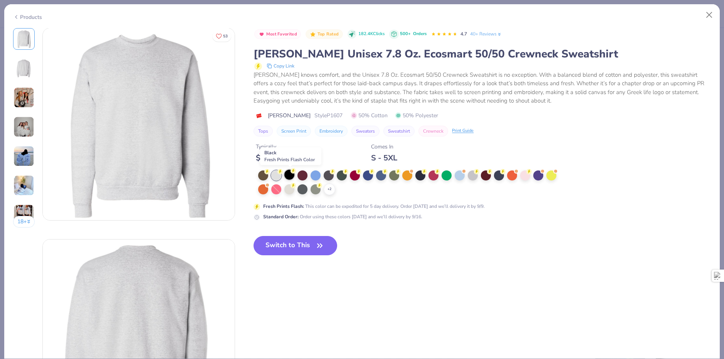
click at [288, 175] on div at bounding box center [289, 175] width 10 height 10
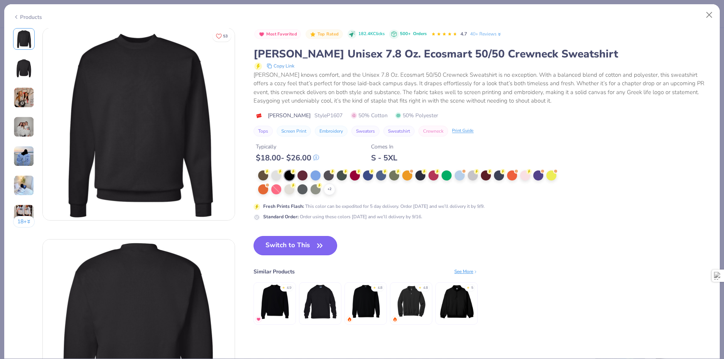
click at [312, 241] on button "Switch to This" at bounding box center [296, 245] width 84 height 19
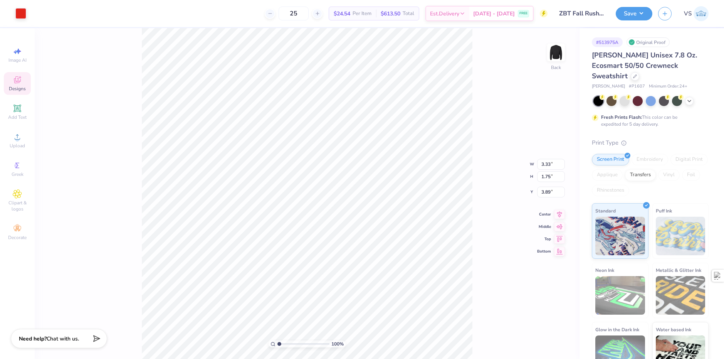
type input "4.37"
type input "2.30"
type input "3.55"
type input "4.04"
type input "2.13"
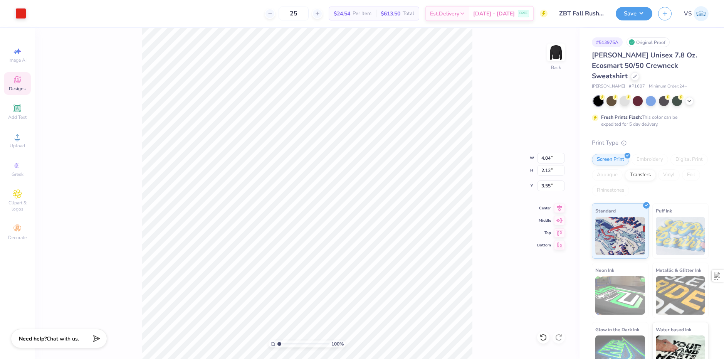
type input "3.00"
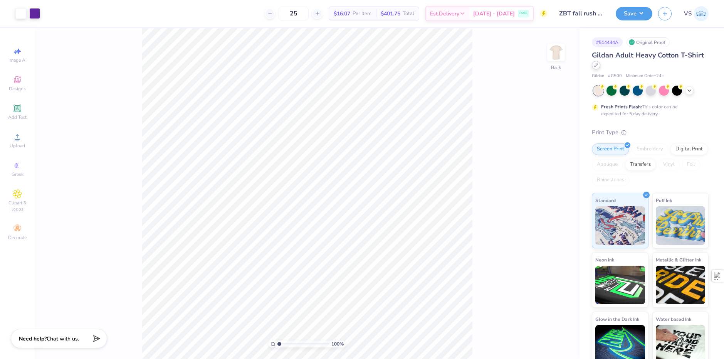
click at [598, 67] on icon at bounding box center [596, 65] width 4 height 4
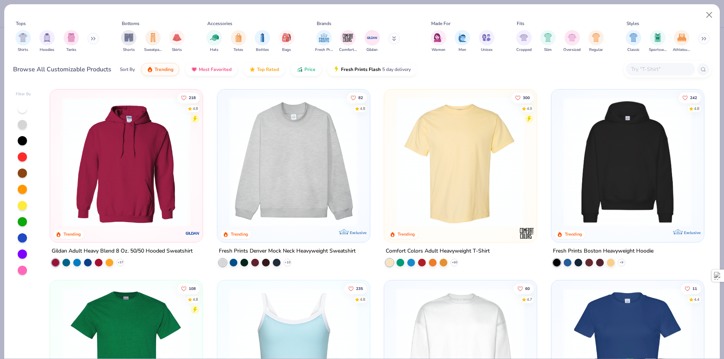
click at [667, 69] on input "text" at bounding box center [659, 69] width 59 height 9
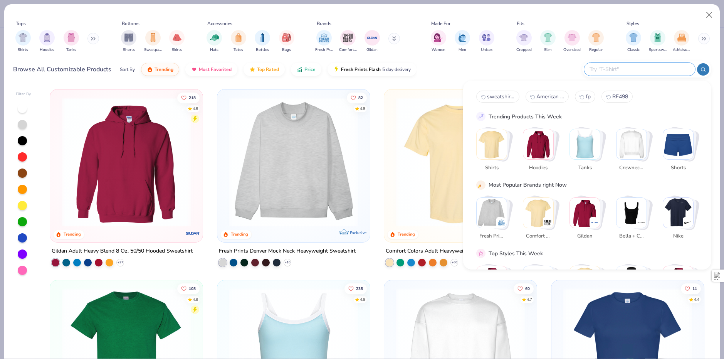
type input "a"
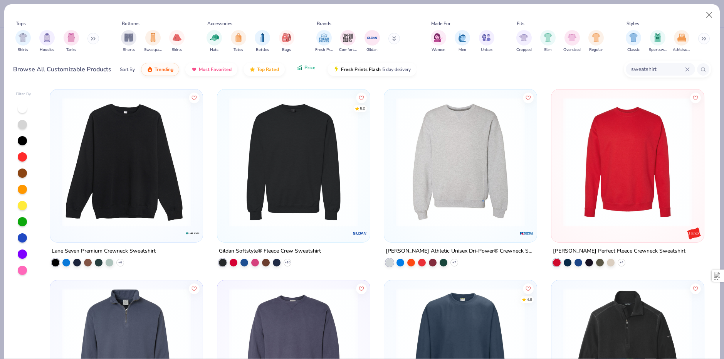
click at [311, 71] on span "Price" at bounding box center [309, 67] width 11 height 6
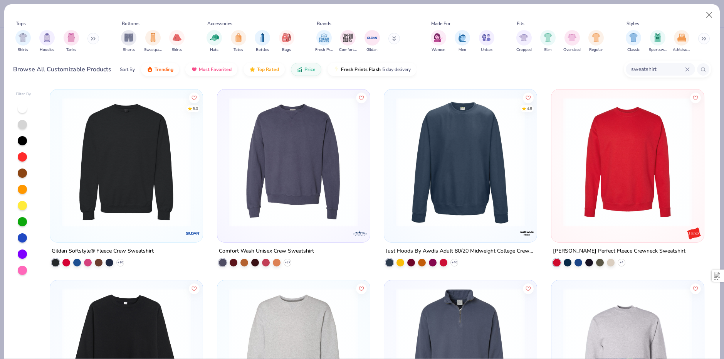
click at [662, 71] on input "sweatshirt" at bounding box center [657, 69] width 55 height 9
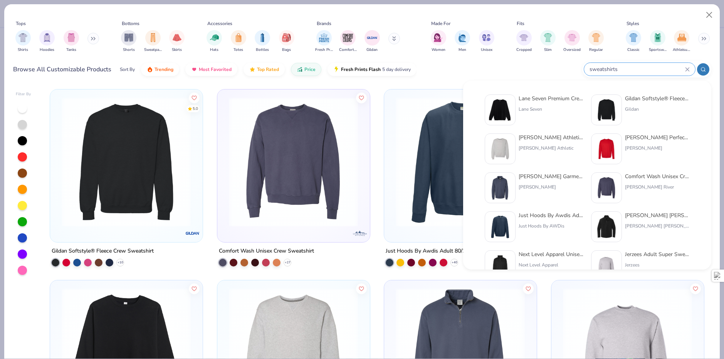
type input "sweatshirts"
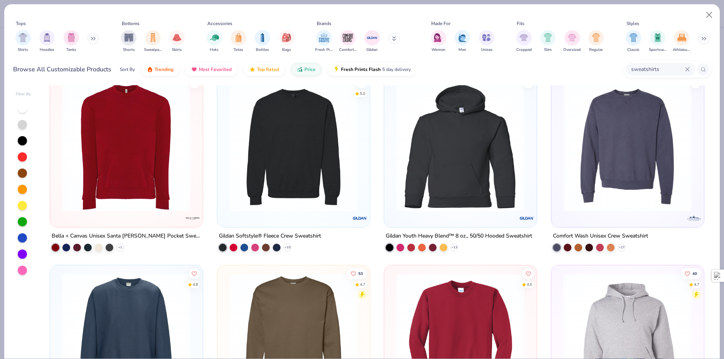
scroll to position [39, 0]
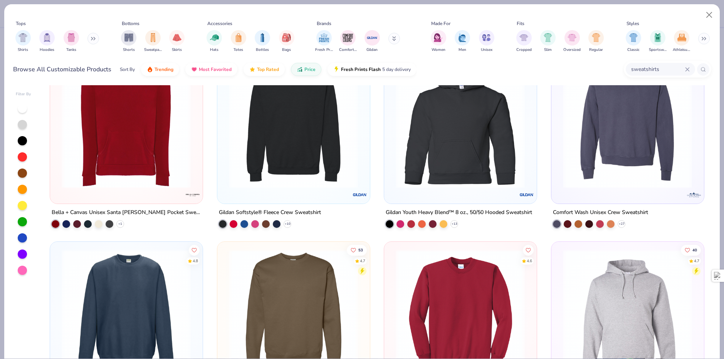
click at [320, 282] on img at bounding box center [293, 313] width 137 height 129
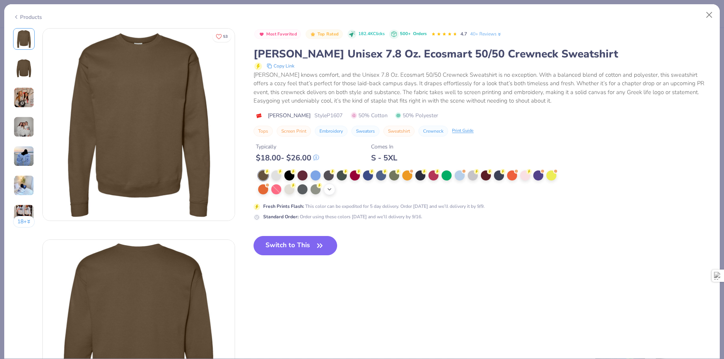
click at [327, 192] on div "+ 2" at bounding box center [330, 189] width 12 height 12
click at [345, 192] on div at bounding box center [342, 188] width 10 height 10
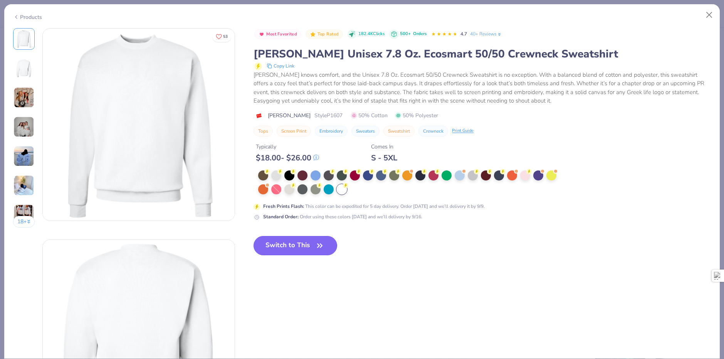
click at [302, 249] on button "Switch to This" at bounding box center [296, 245] width 84 height 19
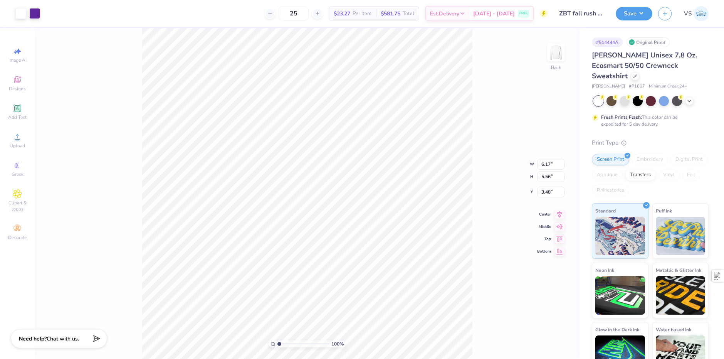
type input "3.29"
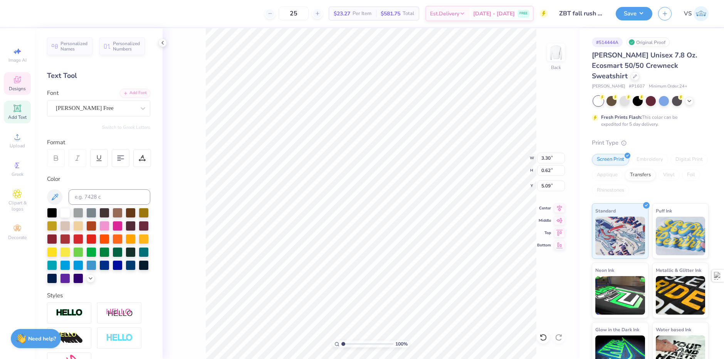
scroll to position [7, 1]
type textarea "e"
type textarea "E"
type textarea "e"
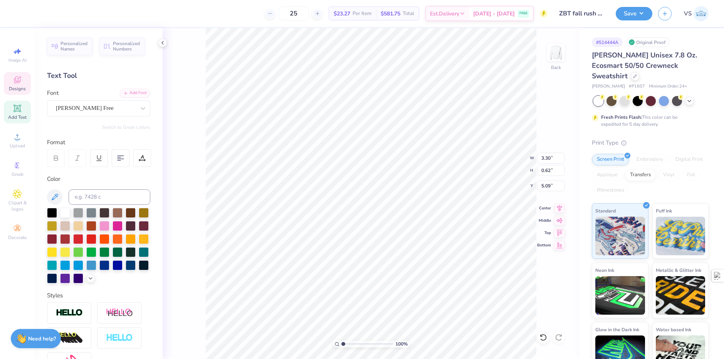
scroll to position [7, 1]
